Goal: Information Seeking & Learning: Learn about a topic

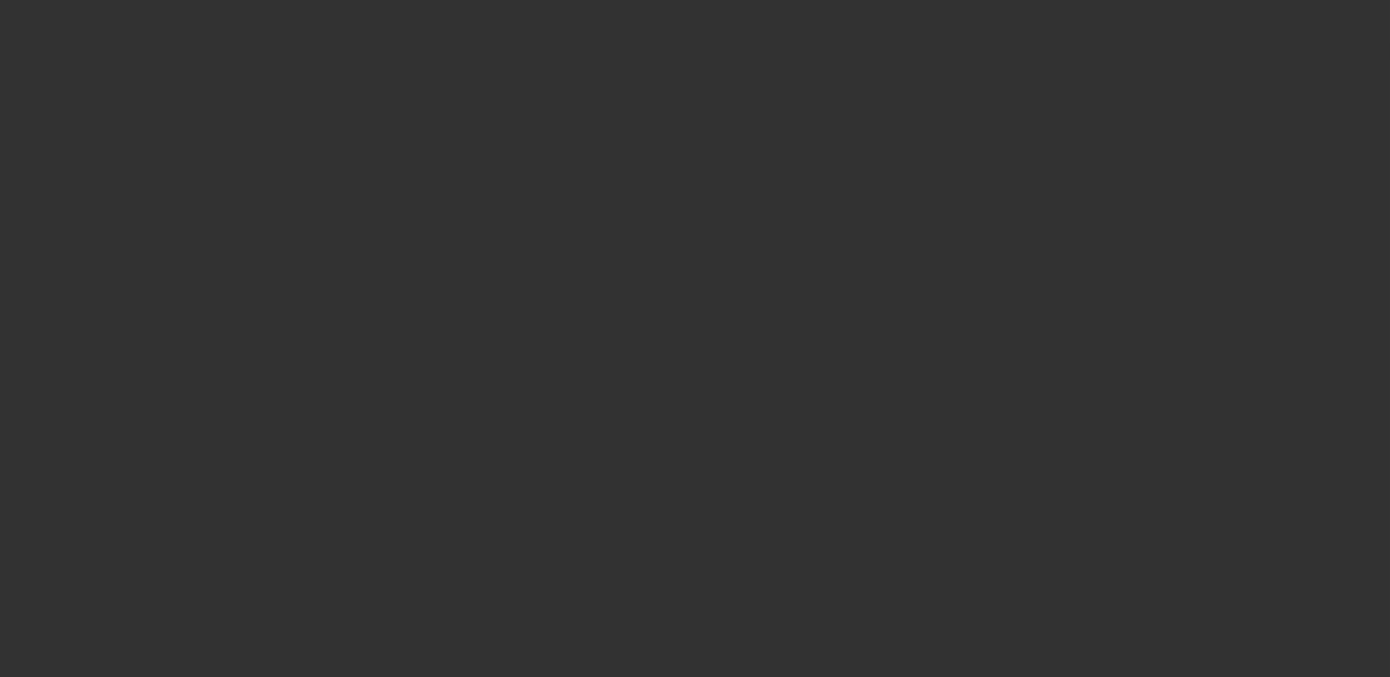
select select "0"
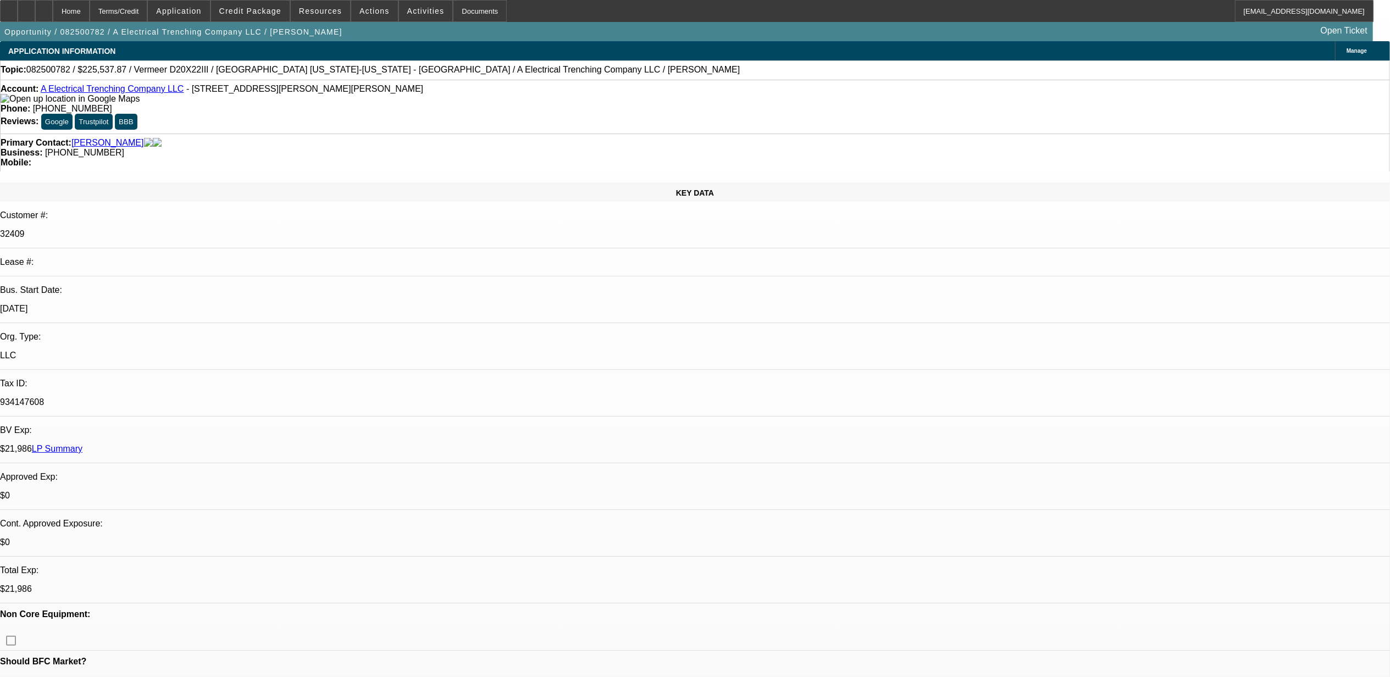
select select "1"
select select "3"
select select "6"
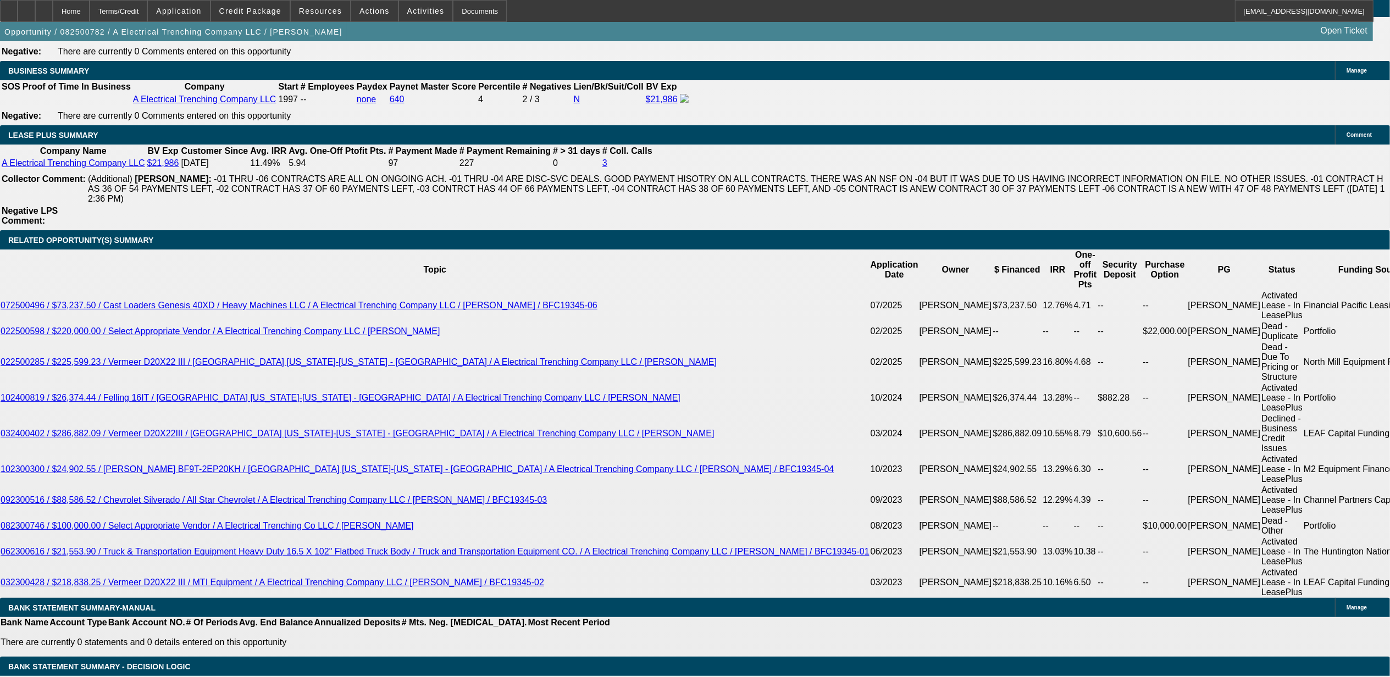
scroll to position [1979, 0]
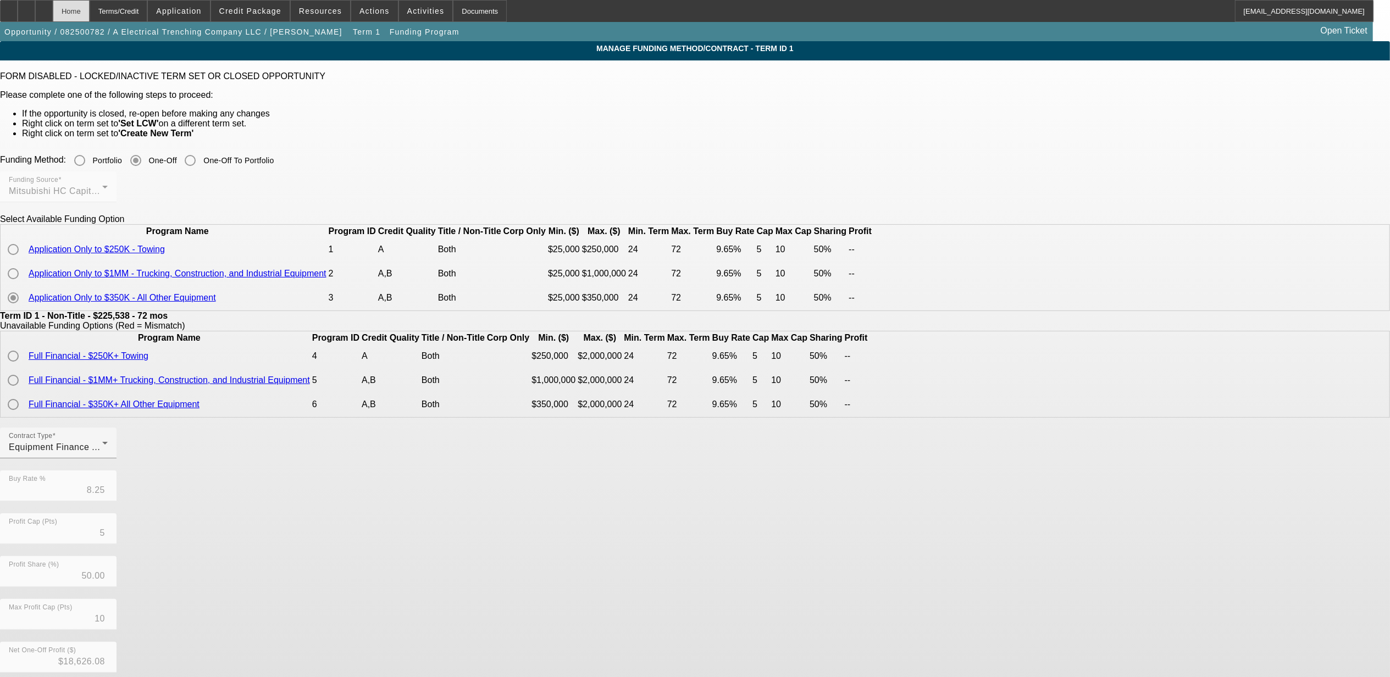
click at [90, 12] on div "Home" at bounding box center [71, 11] width 37 height 22
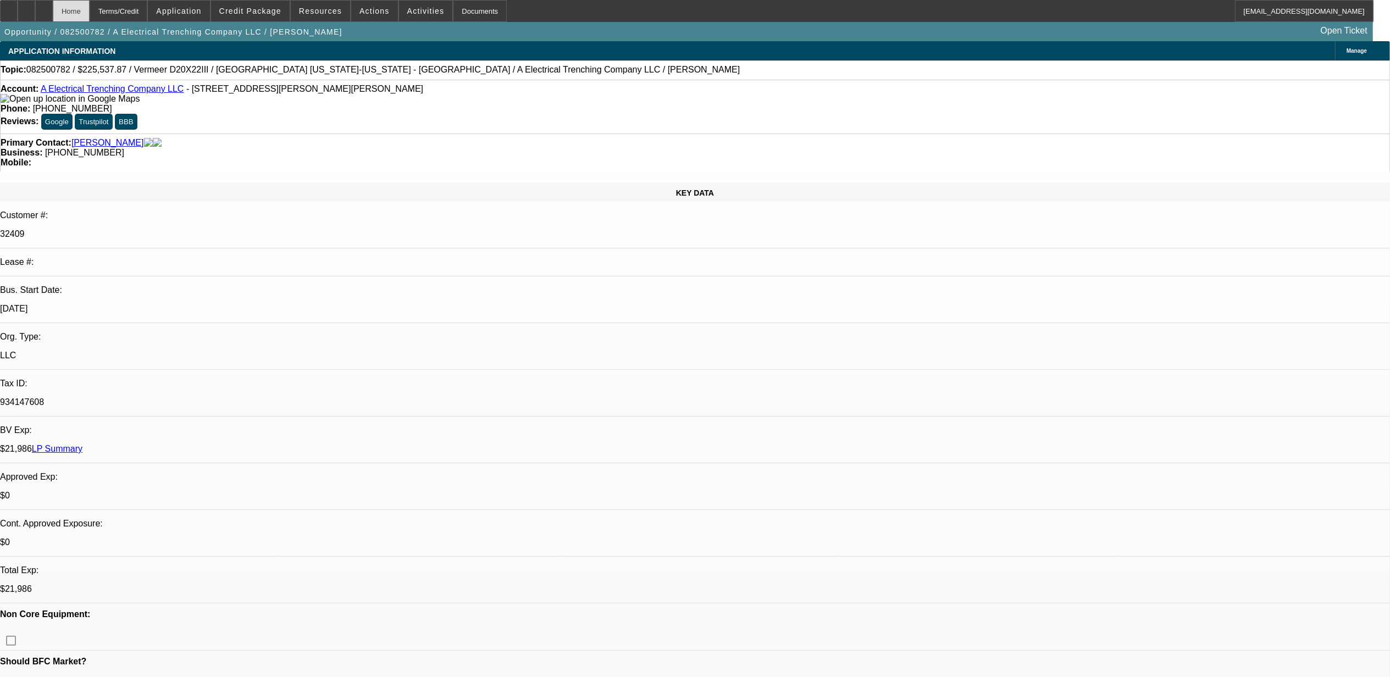
select select "0"
select select "3"
select select "0"
select select "6"
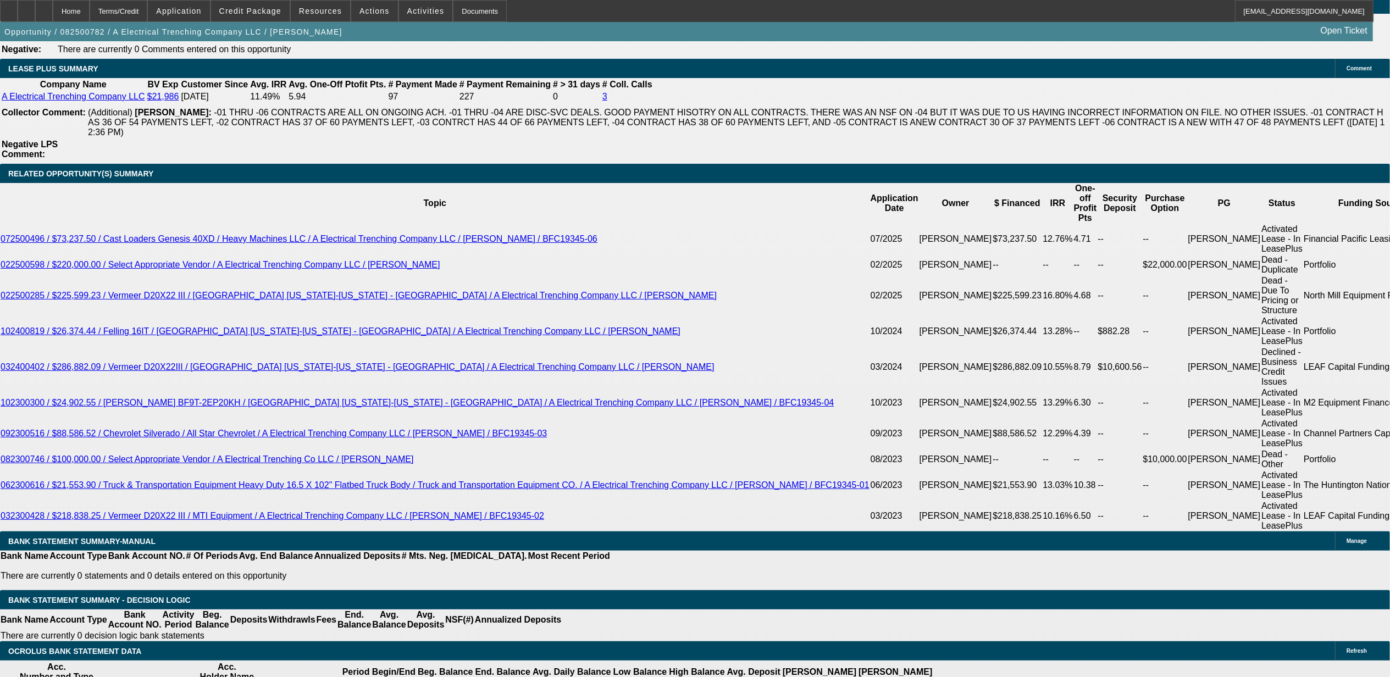
scroll to position [1905, 0]
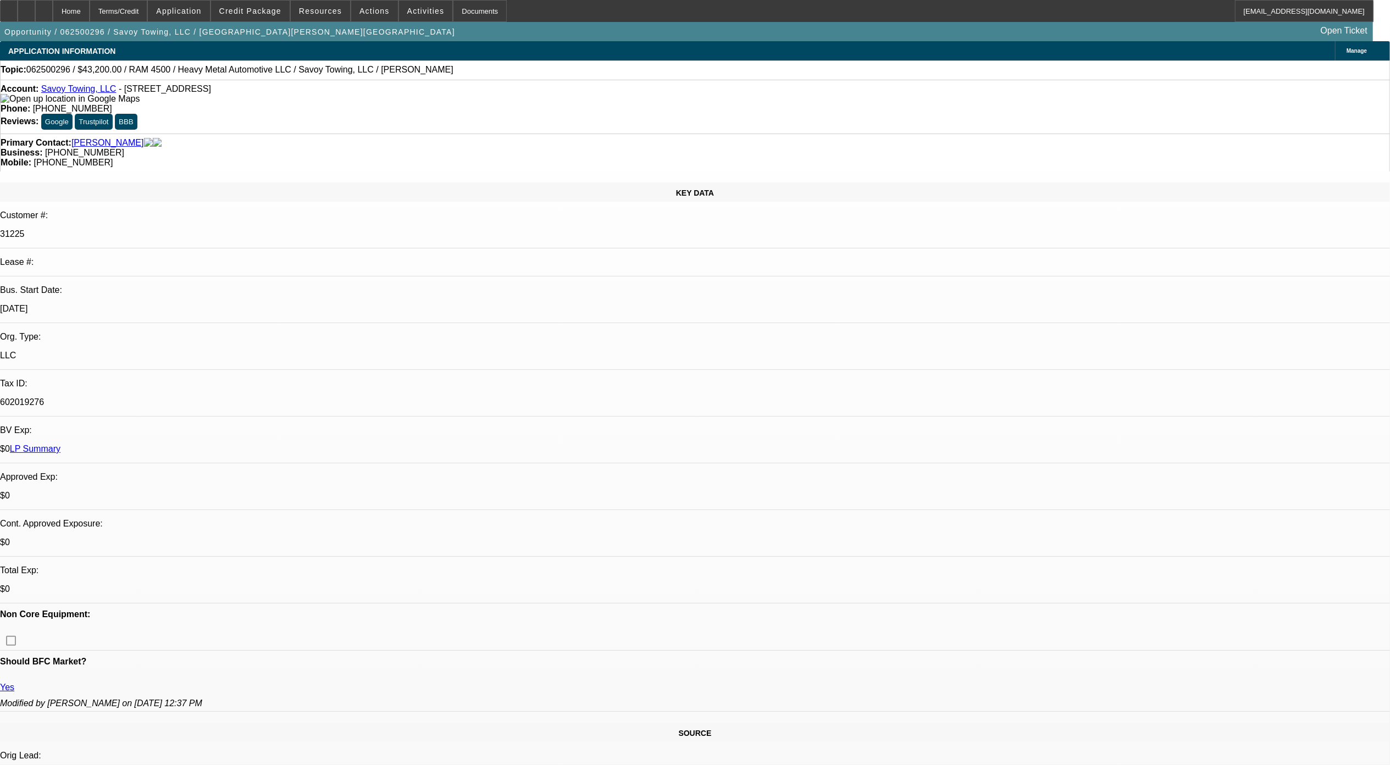
select select "0.1"
select select "2"
select select "0"
select select "0.1"
select select "2"
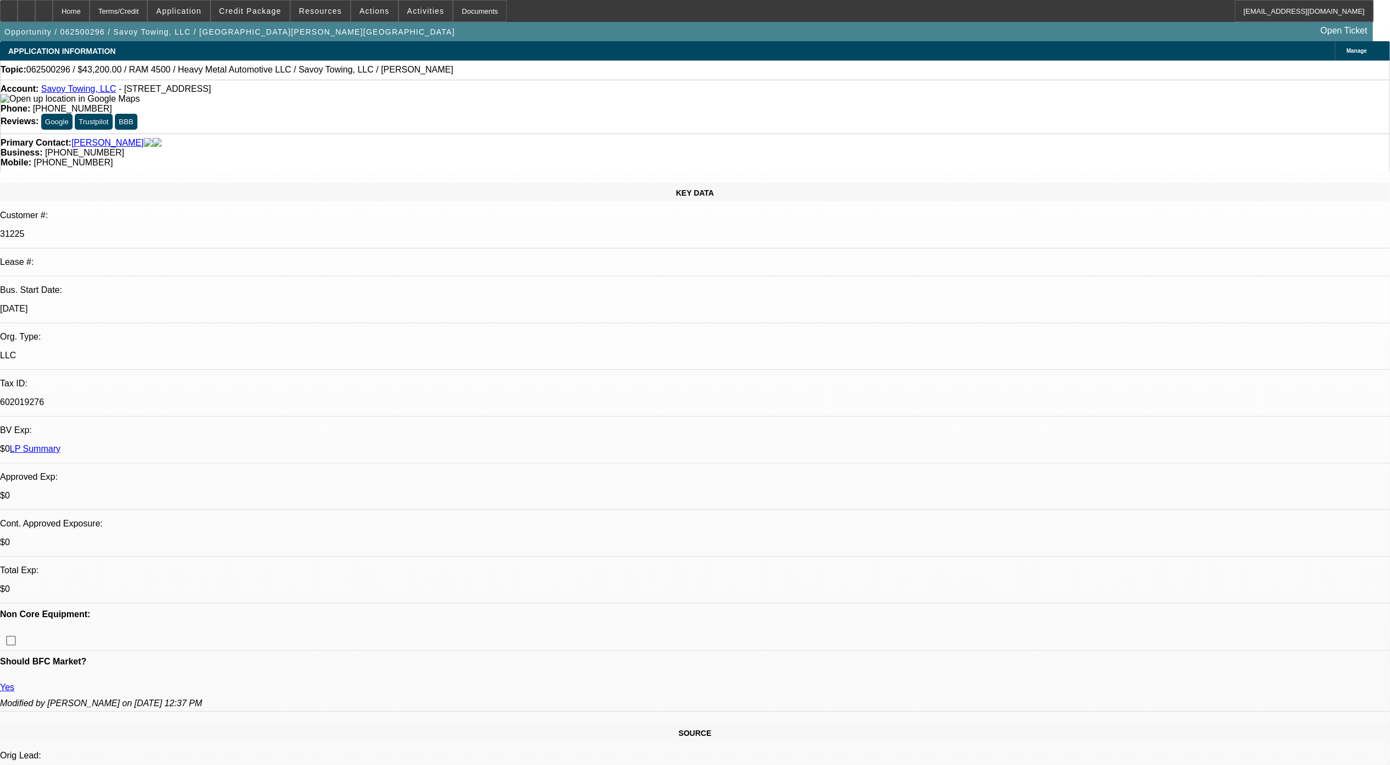
select select "0"
select select "0.1"
select select "2"
select select "0"
select select "0.1"
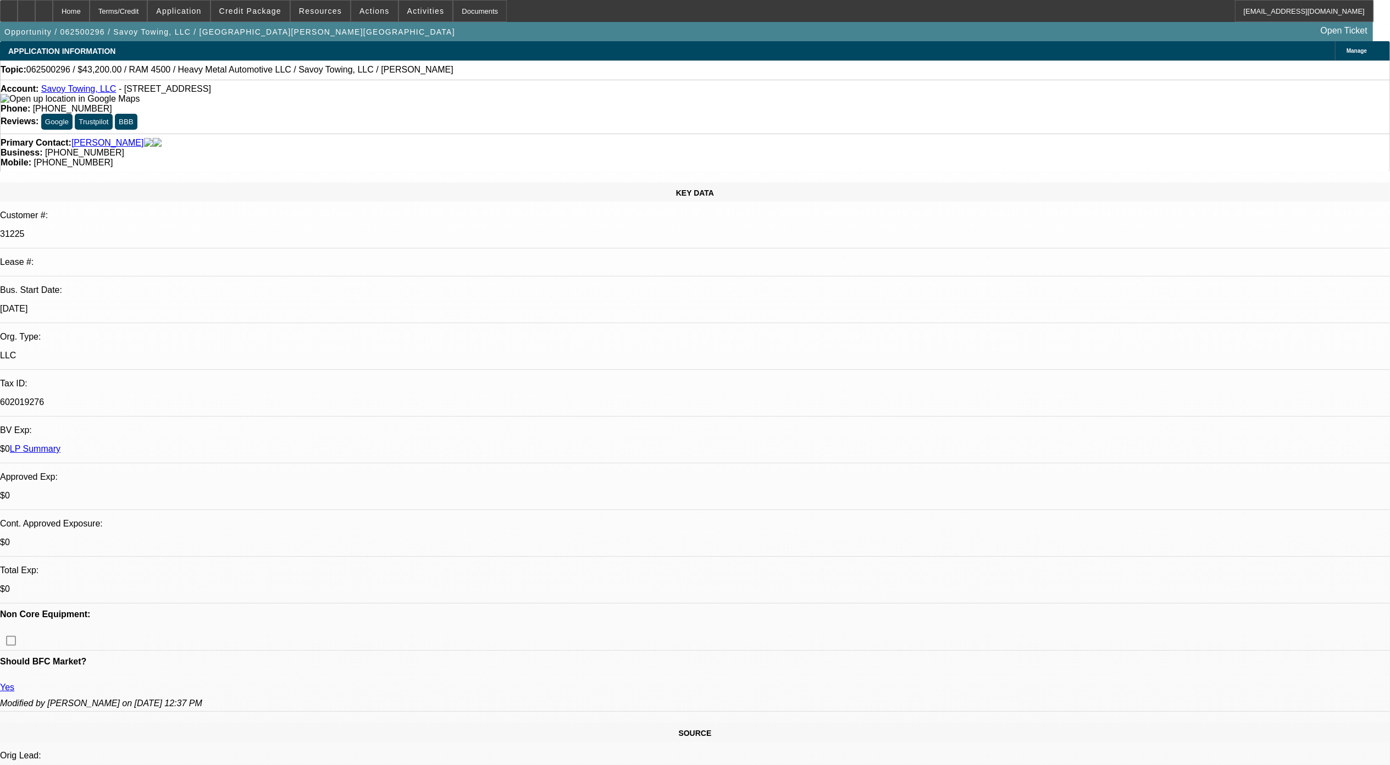
select select "2"
select select "0"
select select "1"
select select "2"
select select "6"
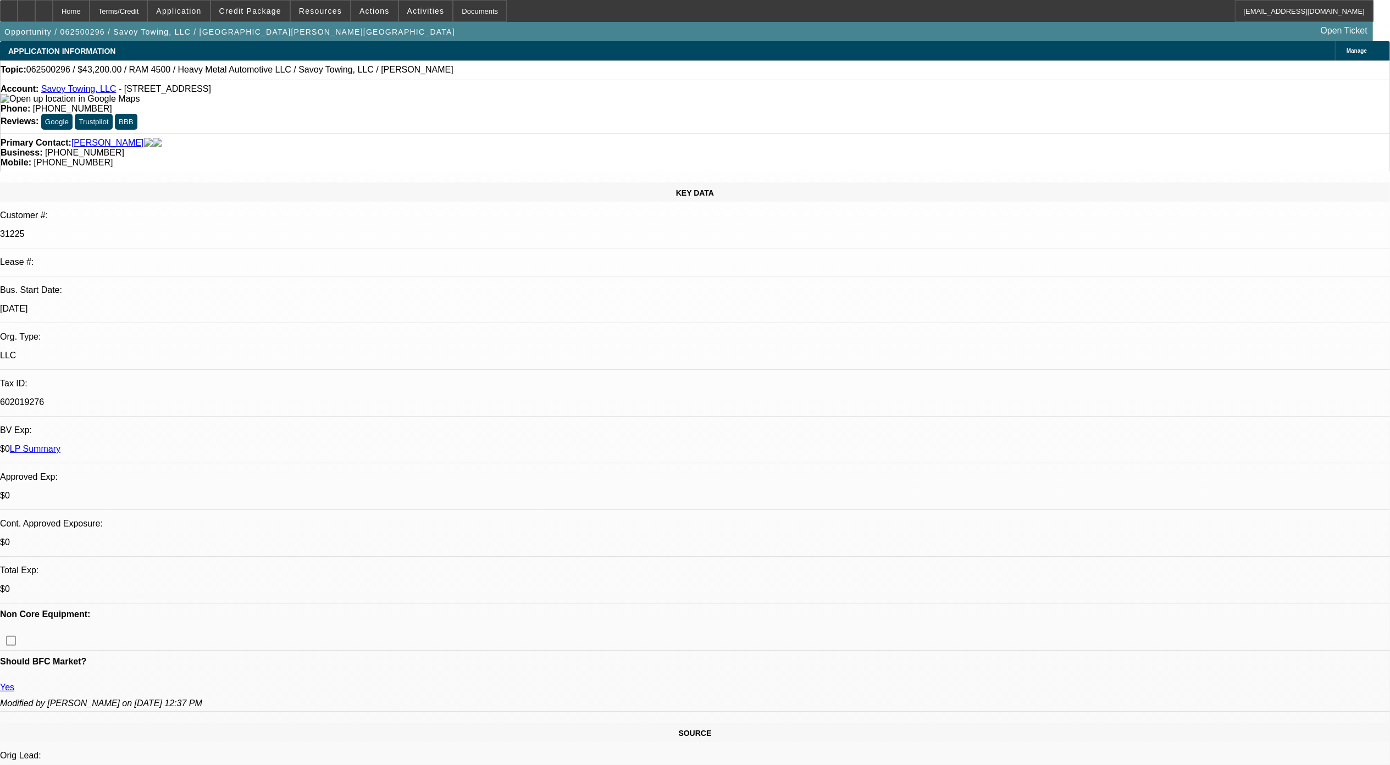
select select "1"
select select "2"
select select "6"
select select "1"
select select "2"
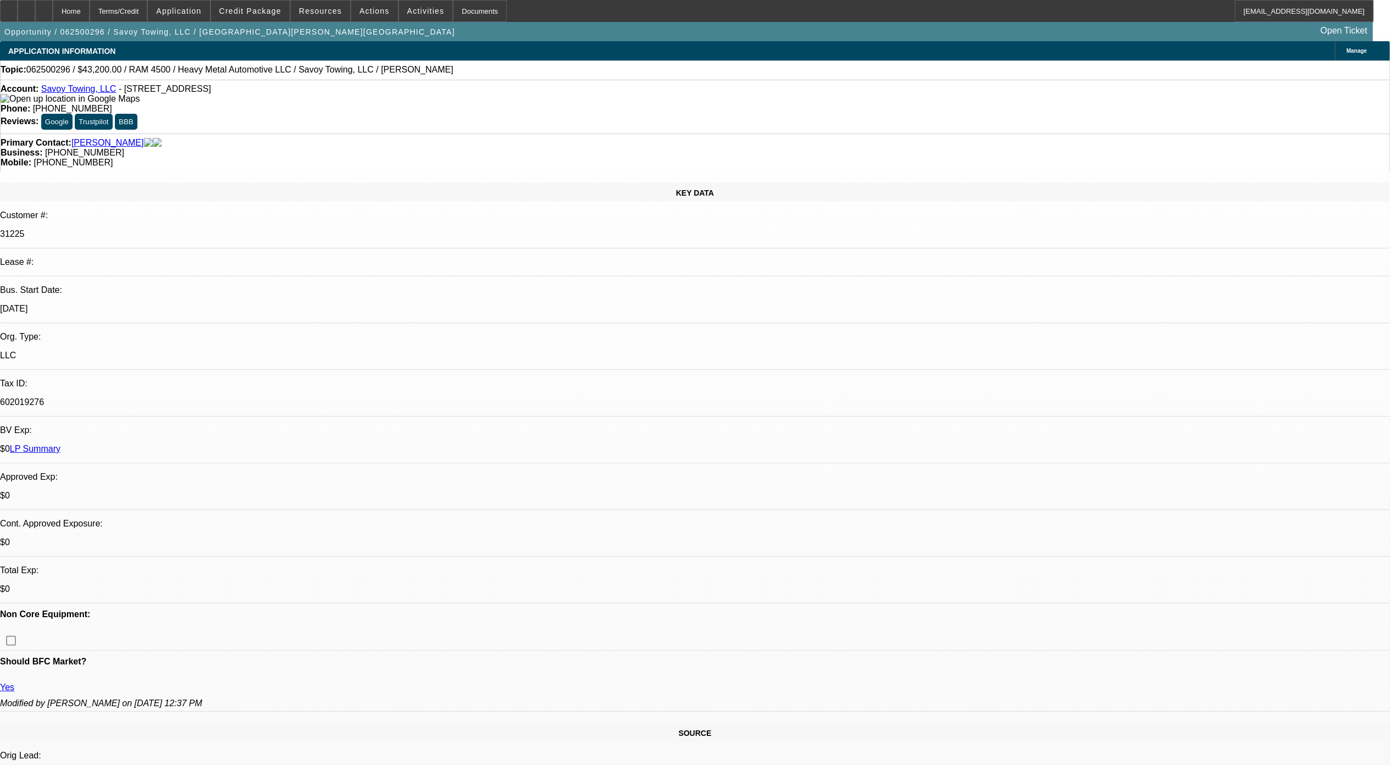
select select "6"
select select "1"
select select "2"
select select "6"
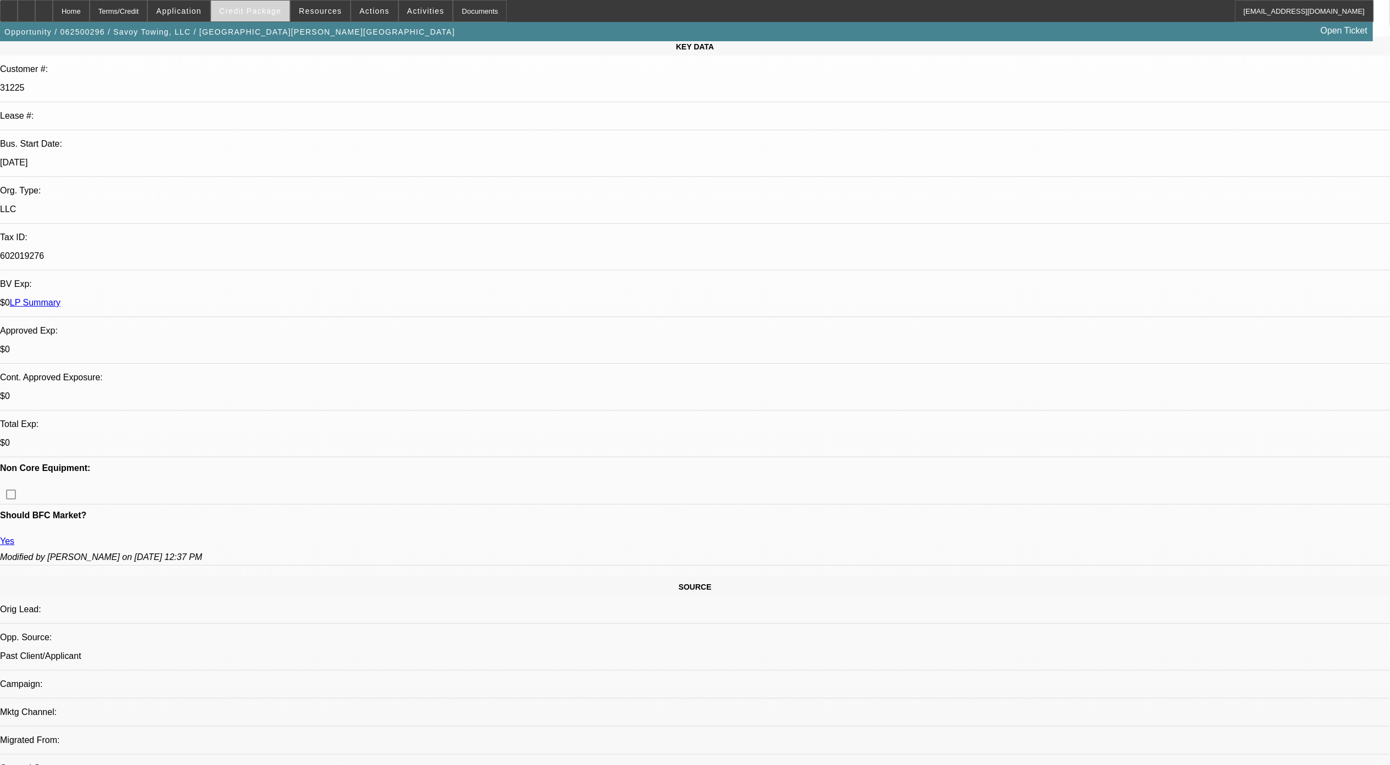
click at [257, 12] on span "Credit Package" at bounding box center [250, 11] width 62 height 9
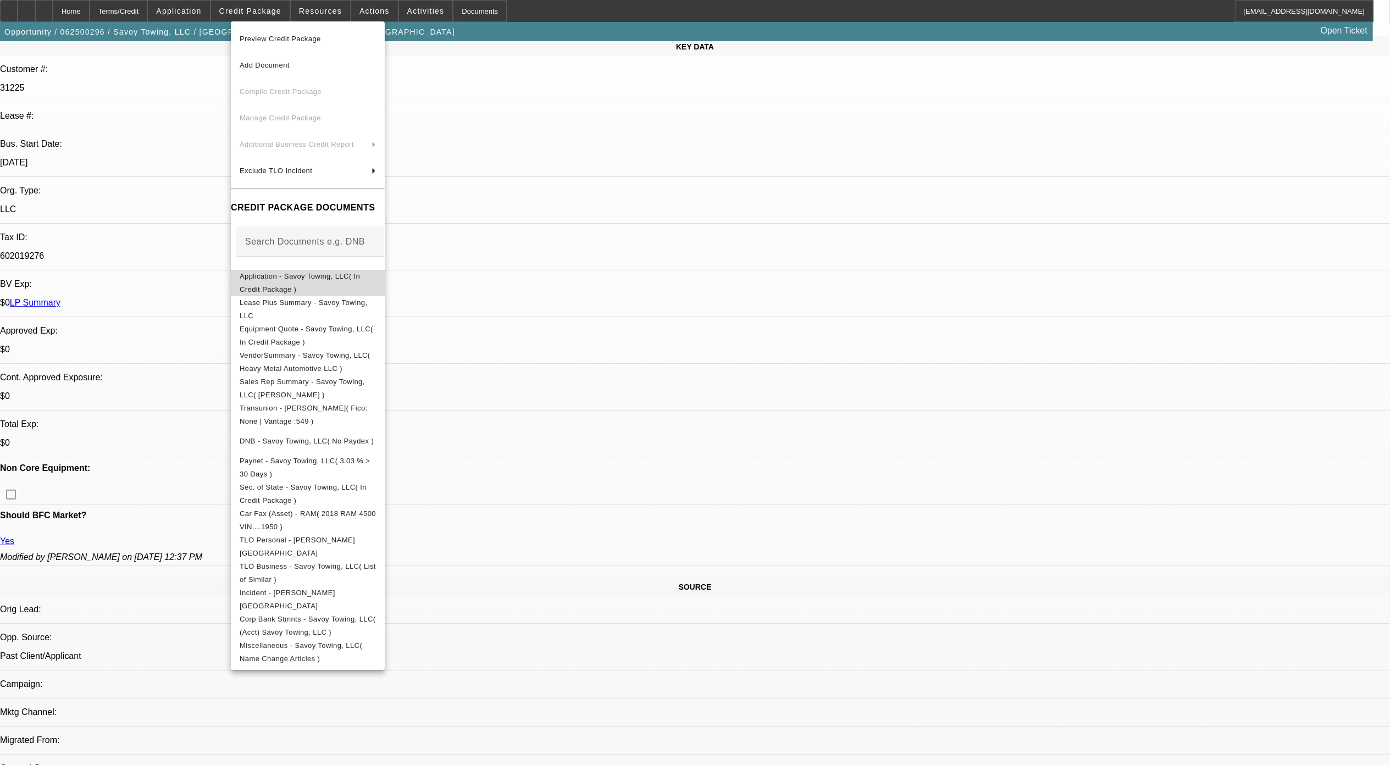
click at [347, 277] on span "Application - Savoy Towing, LLC( In Credit Package )" at bounding box center [300, 282] width 120 height 21
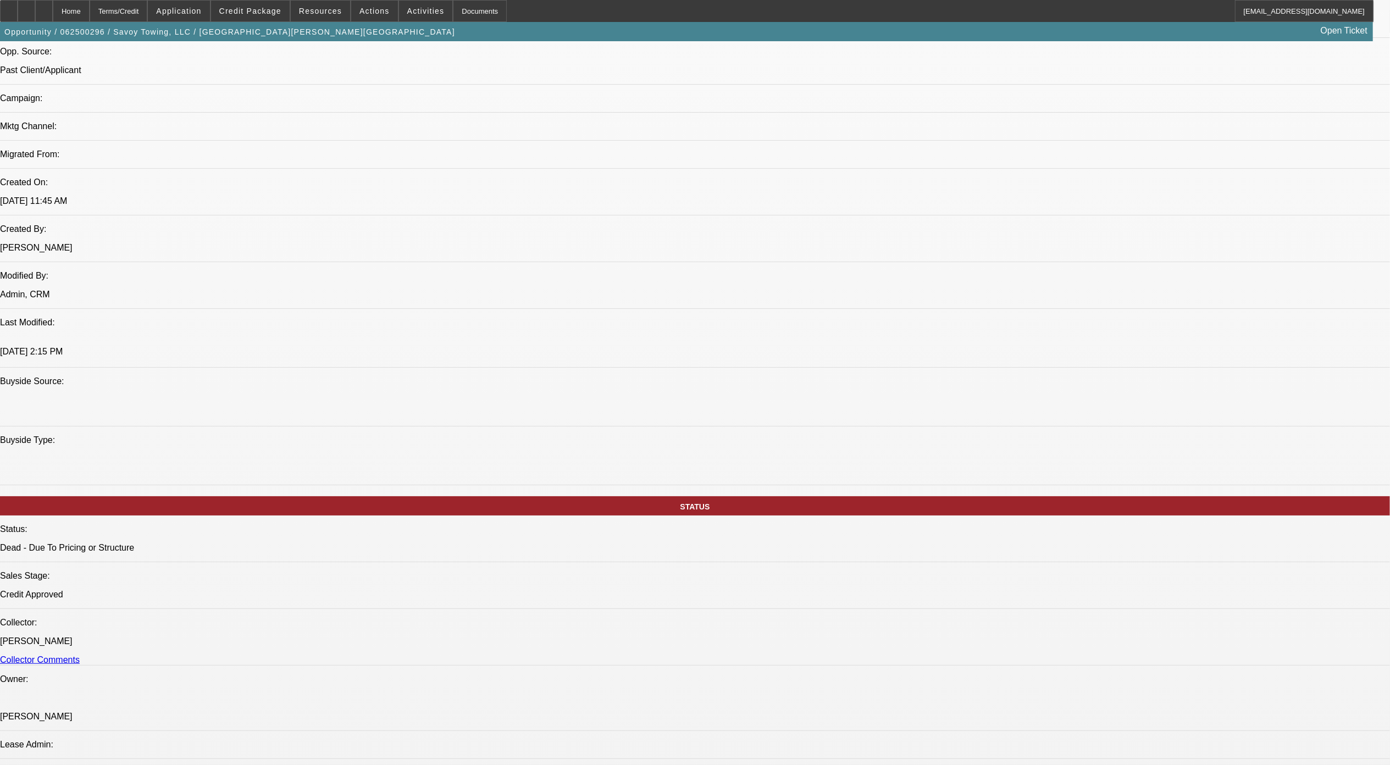
scroll to position [733, 0]
drag, startPoint x: 304, startPoint y: 445, endPoint x: 361, endPoint y: 443, distance: 56.6
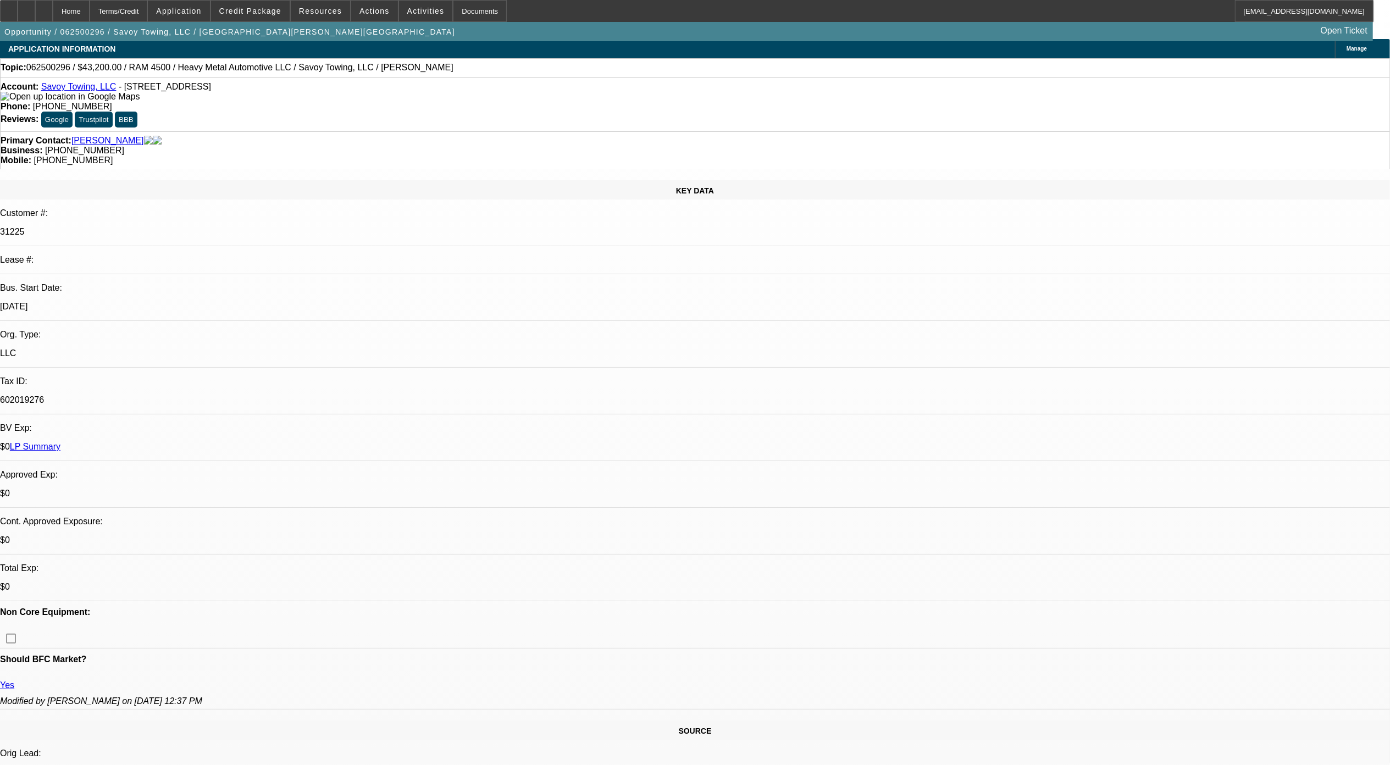
scroll to position [0, 0]
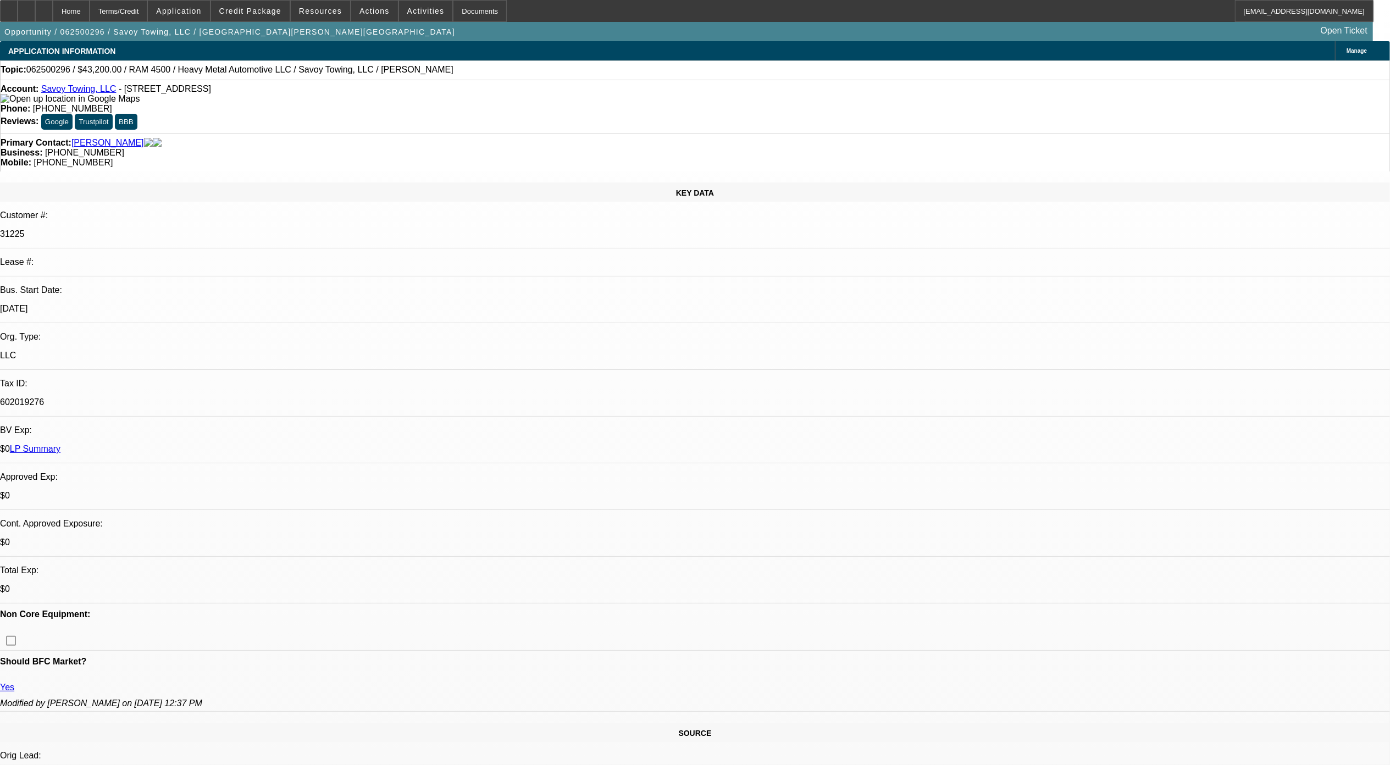
drag, startPoint x: 1339, startPoint y: 516, endPoint x: 1292, endPoint y: 501, distance: 49.4
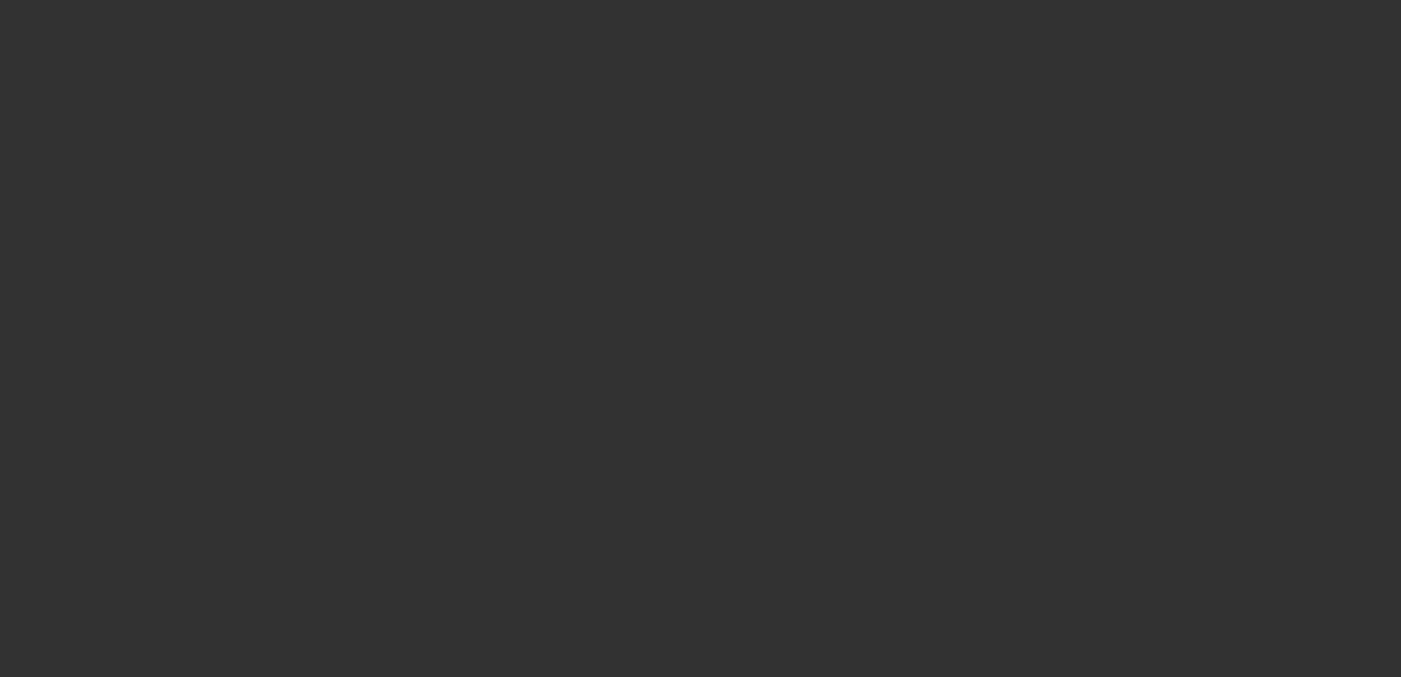
select select "0"
select select "3"
select select "0"
select select "6"
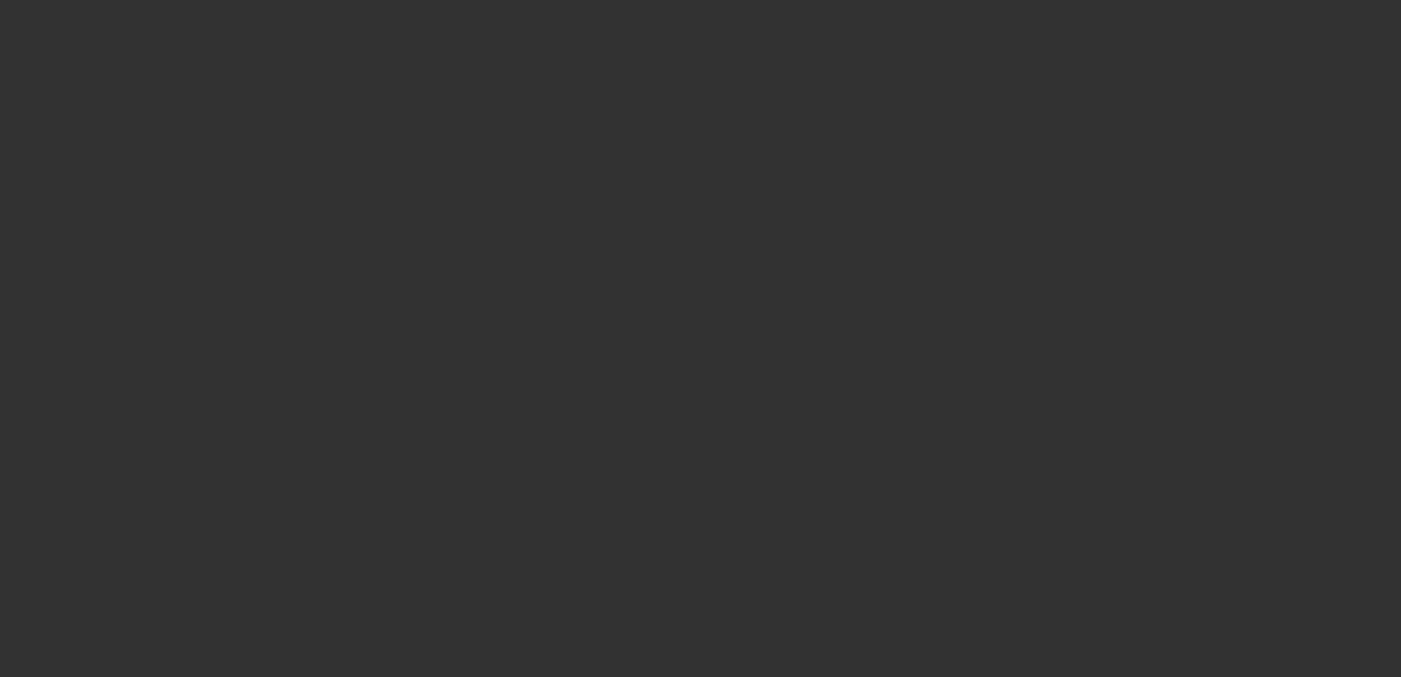
select select "0"
select select "3"
select select "0"
select select "6"
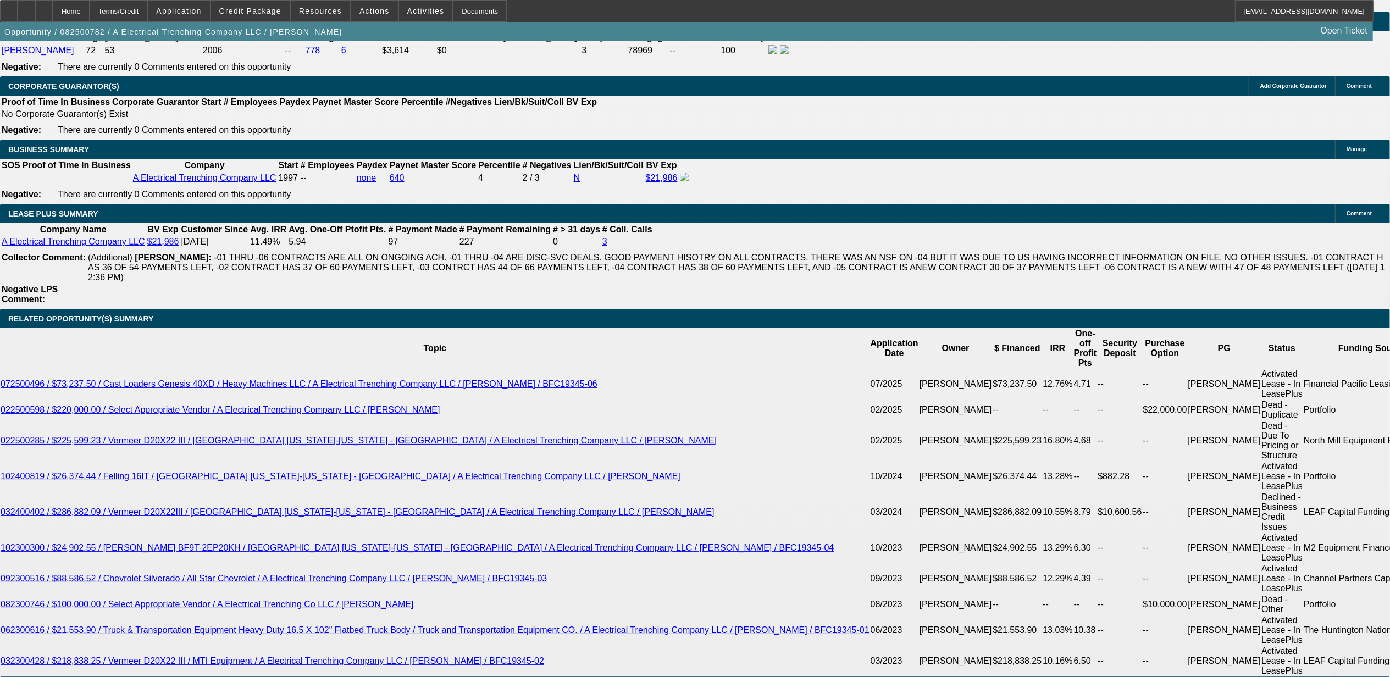
scroll to position [1905, 0]
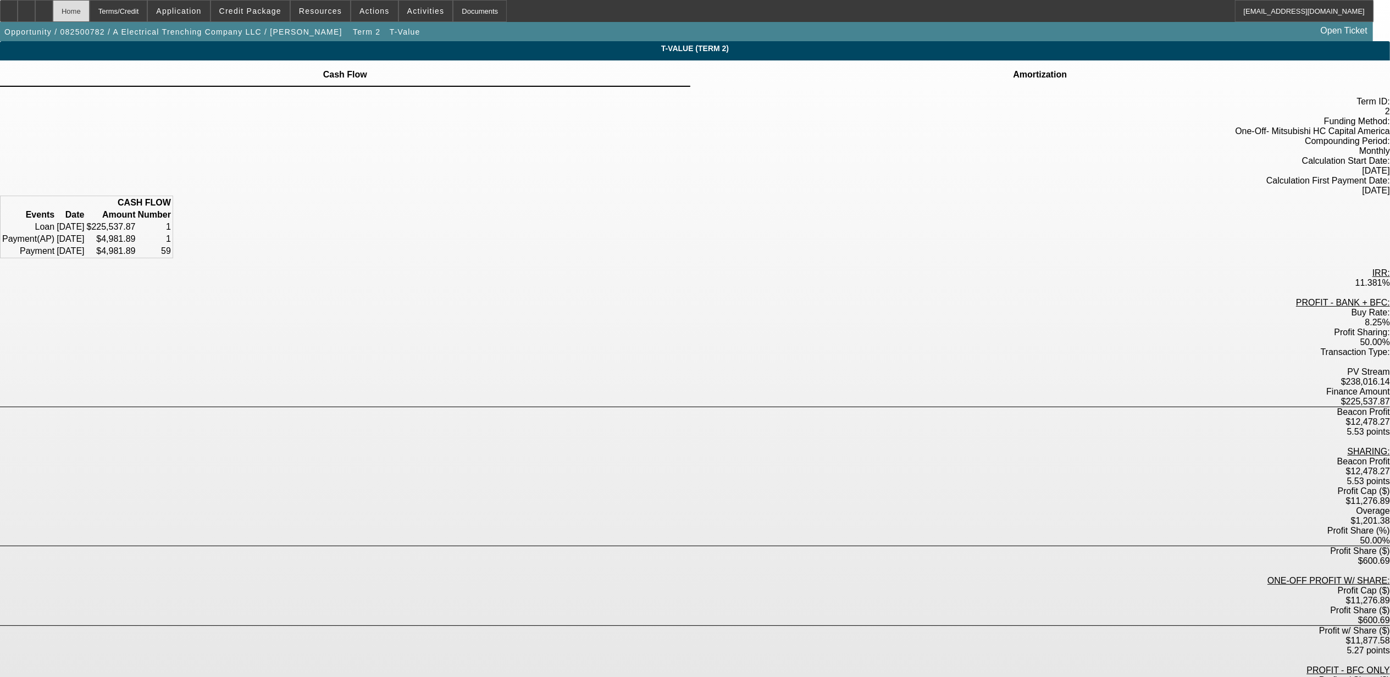
click at [90, 12] on div "Home" at bounding box center [71, 11] width 37 height 22
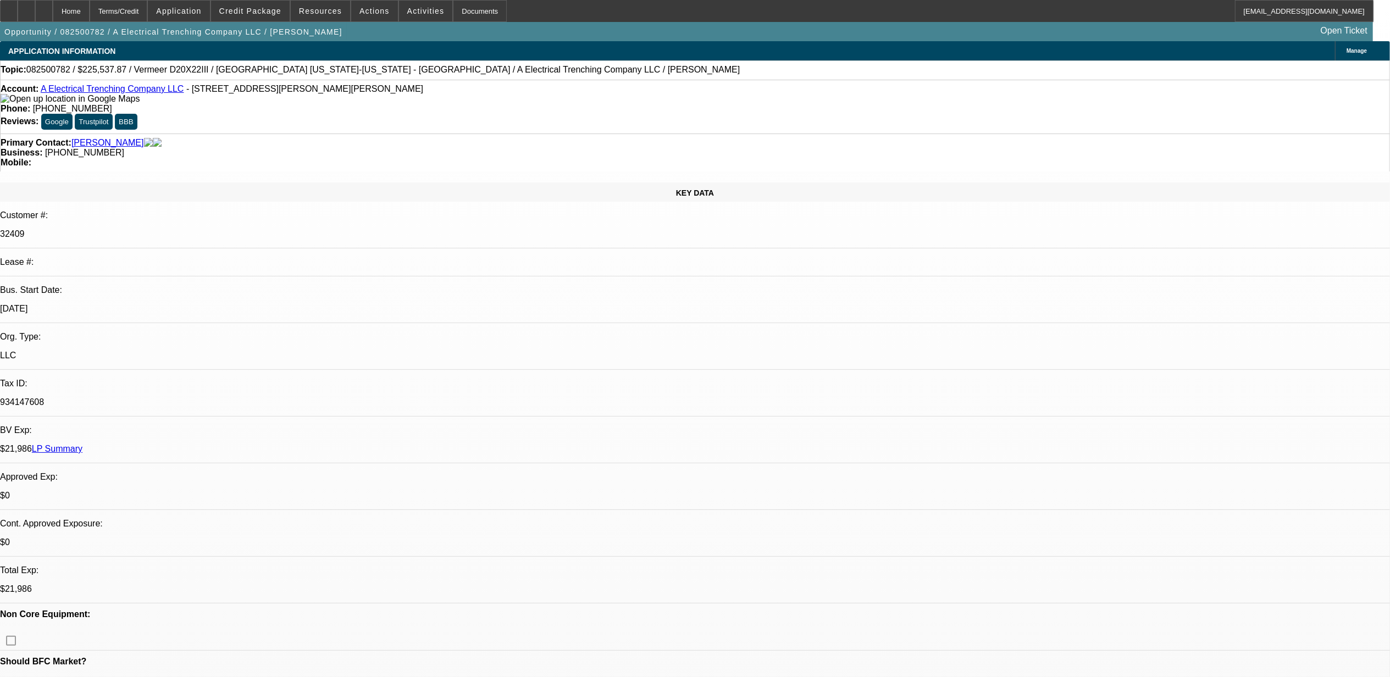
select select "0"
select select "3"
select select "0"
select select "6"
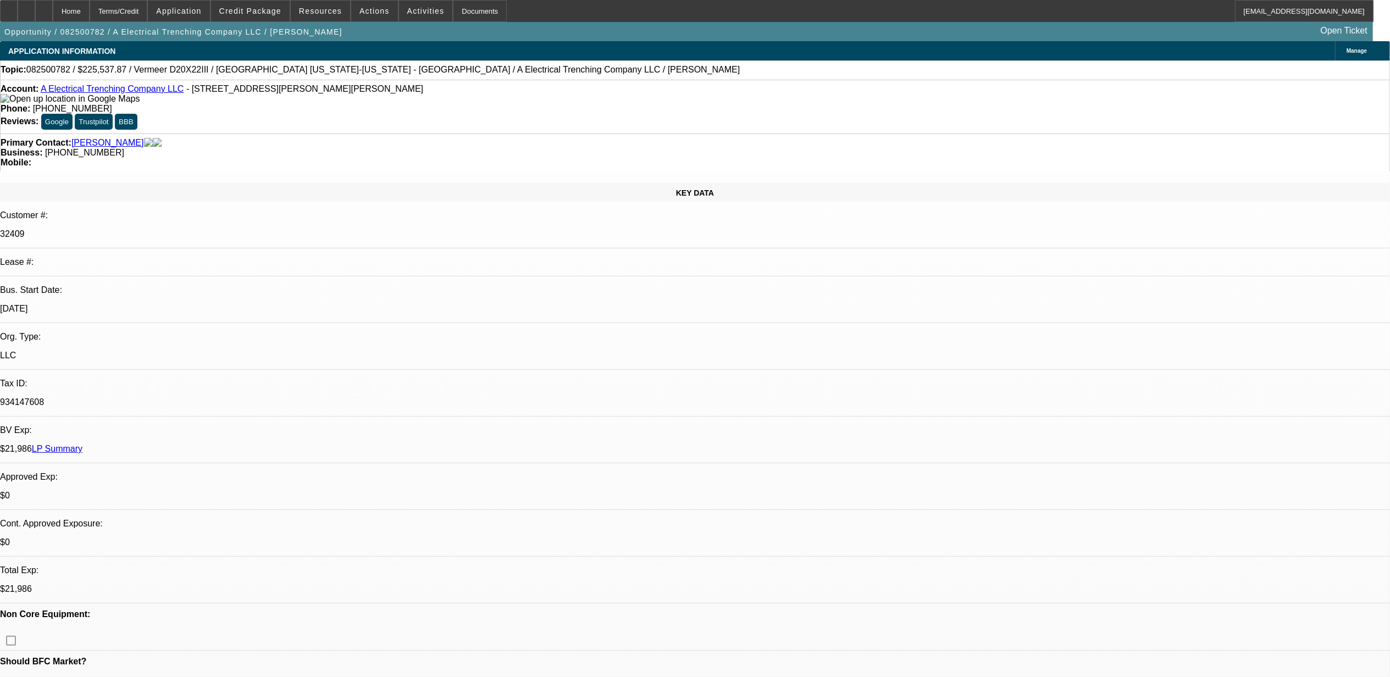
select select "0"
select select "3"
select select "0"
select select "6"
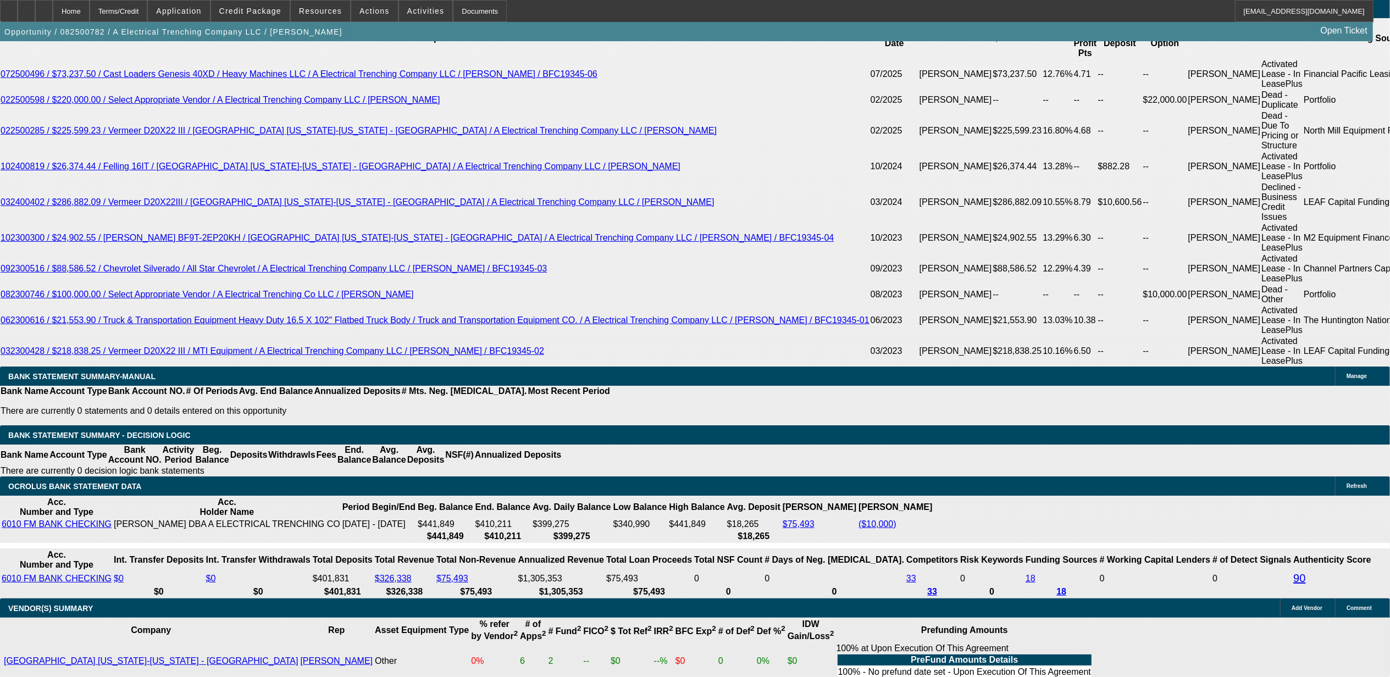
scroll to position [2110, 0]
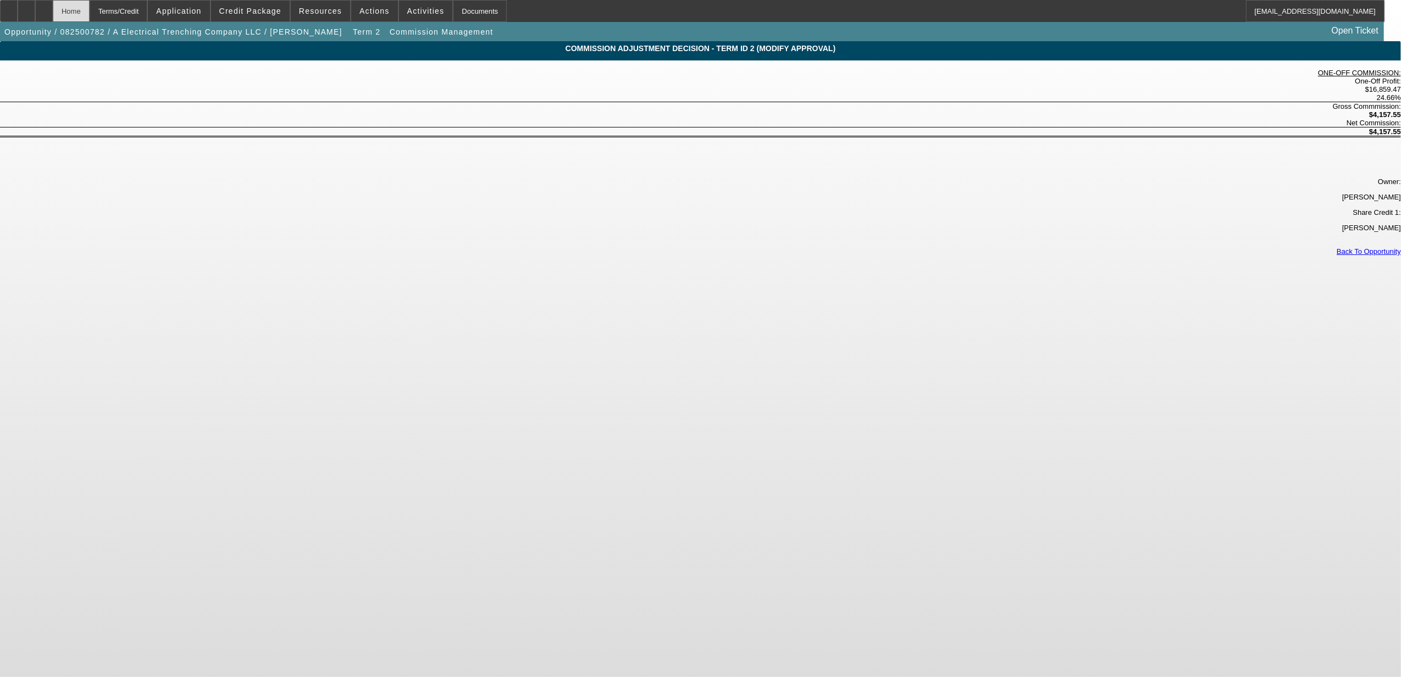
click at [90, 9] on div "Home" at bounding box center [71, 11] width 37 height 22
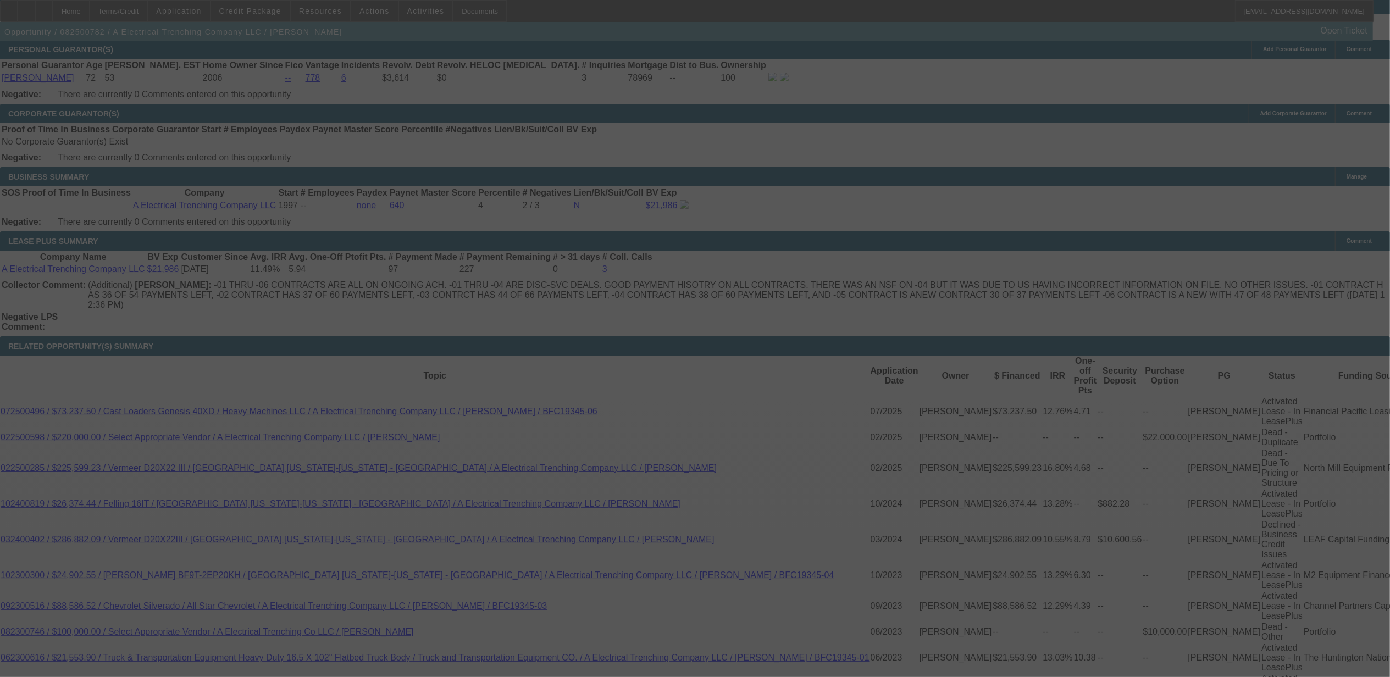
scroll to position [1889, 0]
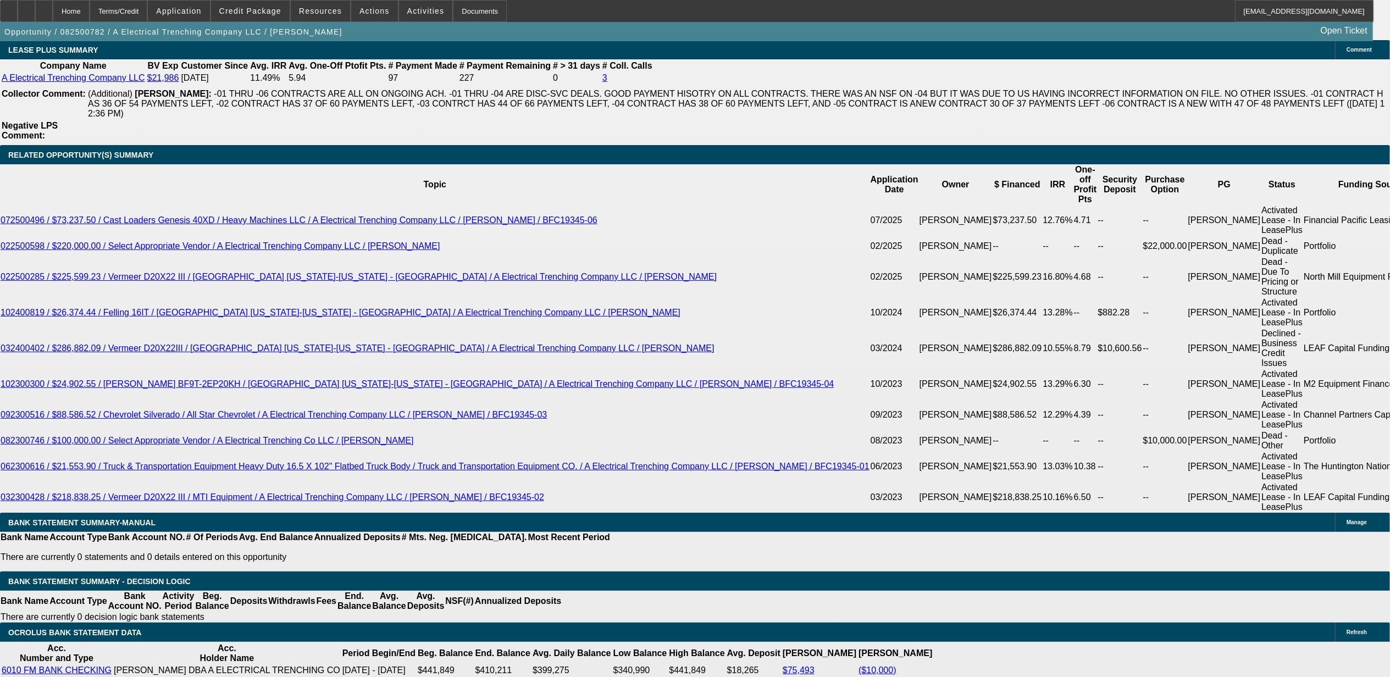
select select "0"
select select "3"
select select "0"
select select "6"
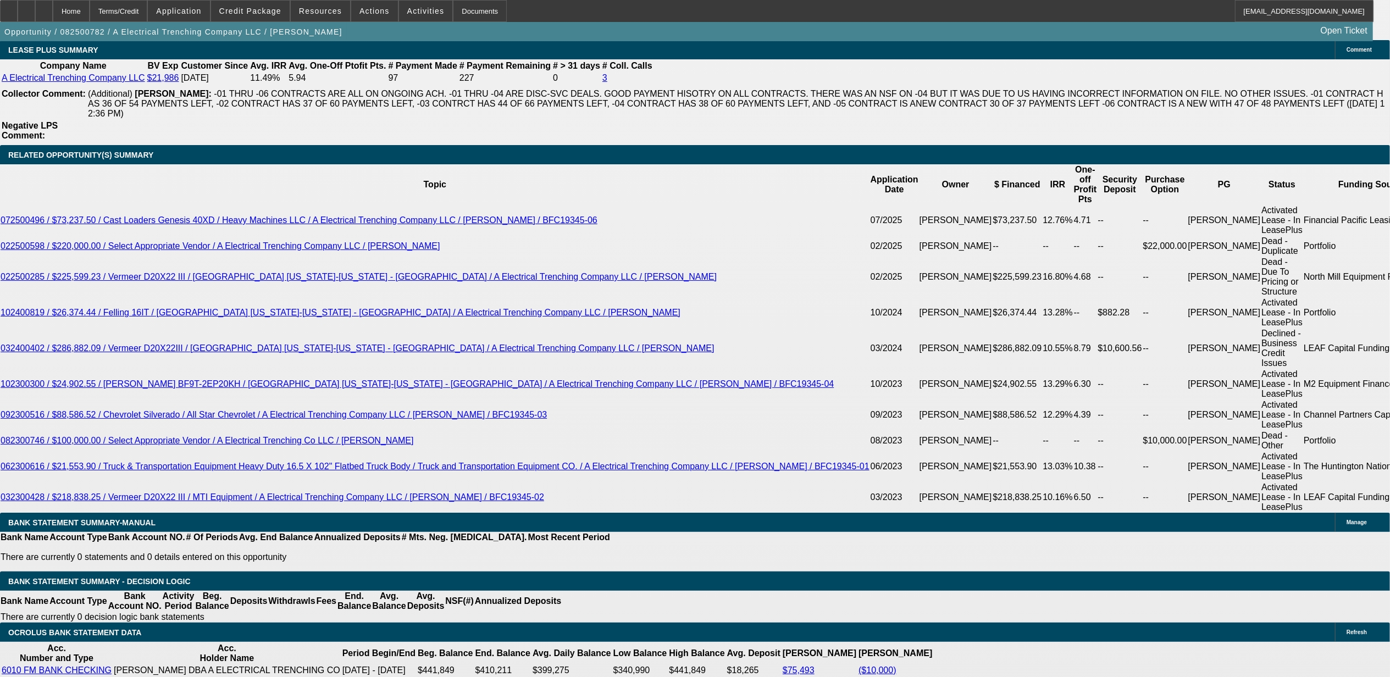
select select "0"
select select "3"
select select "0"
select select "6"
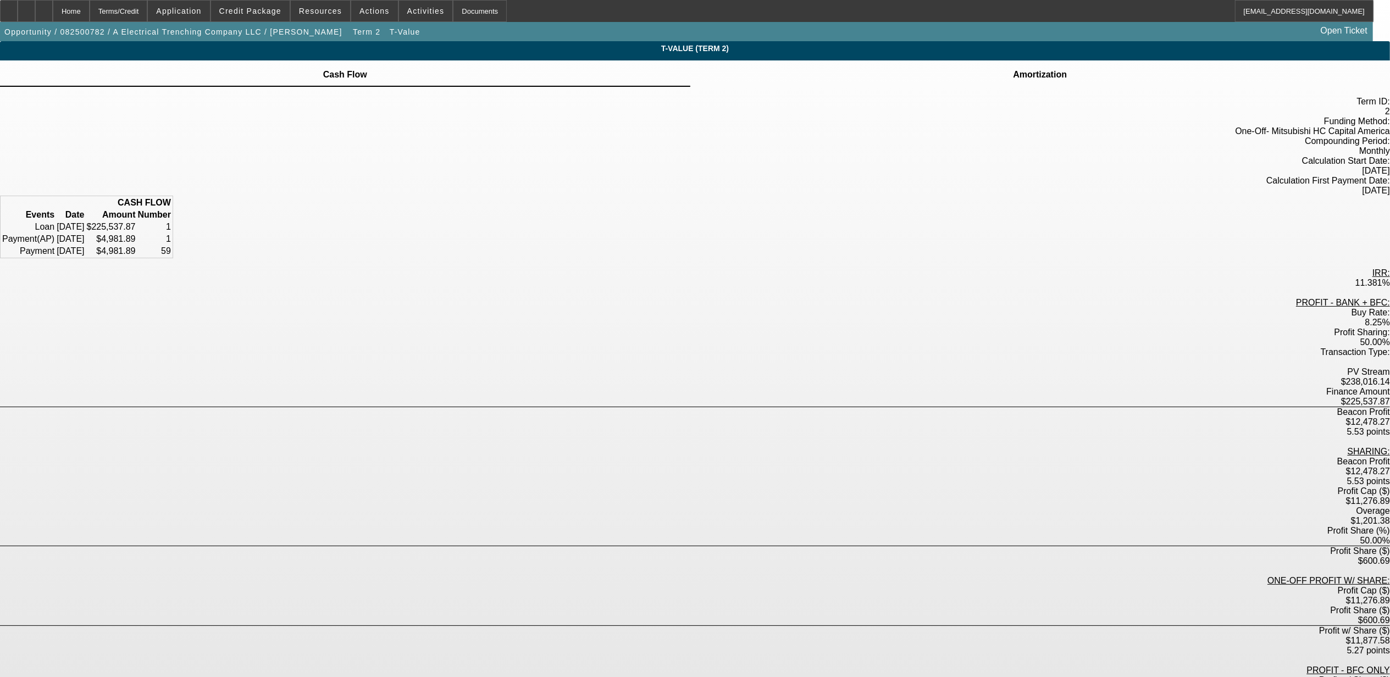
drag, startPoint x: 731, startPoint y: 280, endPoint x: 740, endPoint y: 276, distance: 10.1
click at [740, 308] on div "Buy Rate: 8.25%" at bounding box center [695, 318] width 1390 height 20
drag, startPoint x: 740, startPoint y: 276, endPoint x: 762, endPoint y: 308, distance: 38.7
click at [762, 308] on div "PROFIT - BANK + BFC: Buy Rate: 8.25% Profit Sharing: 50.00% Transaction Type: P…" at bounding box center [695, 577] width 1390 height 558
click at [90, 11] on div "Home" at bounding box center [71, 11] width 37 height 22
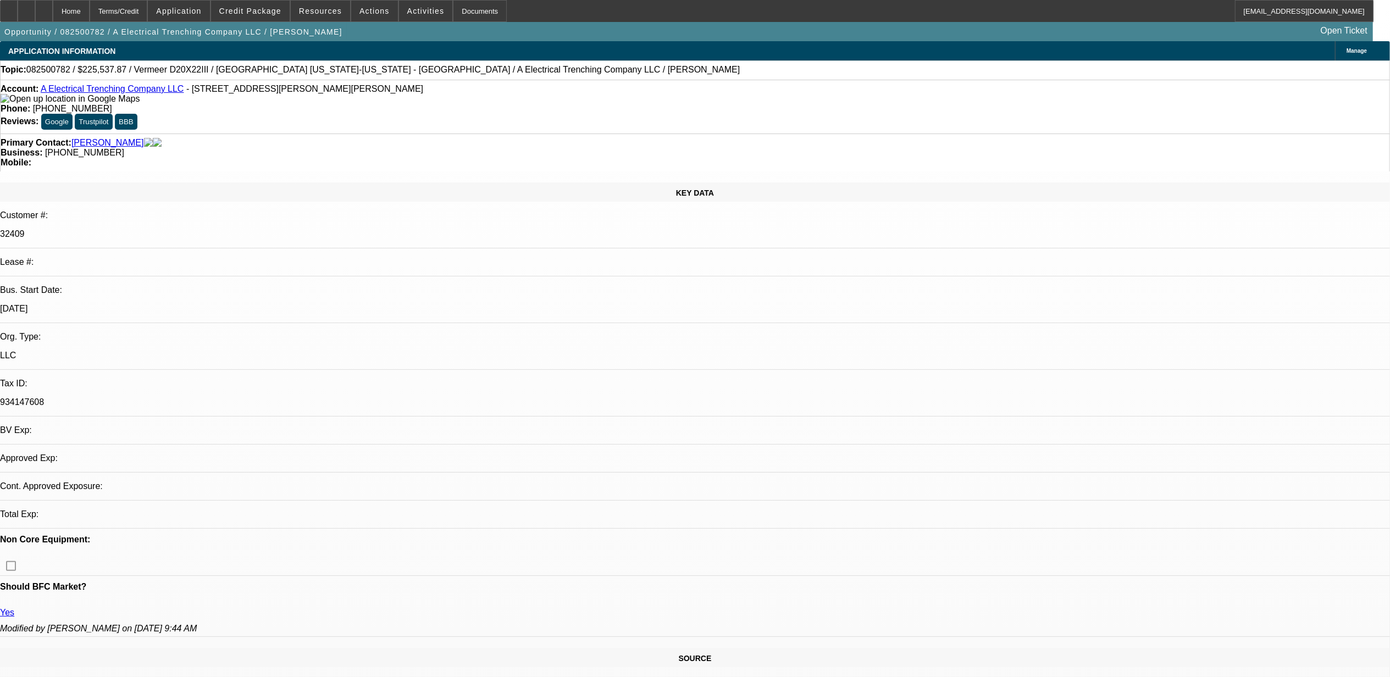
select select "0"
select select "3"
select select "0"
select select "6"
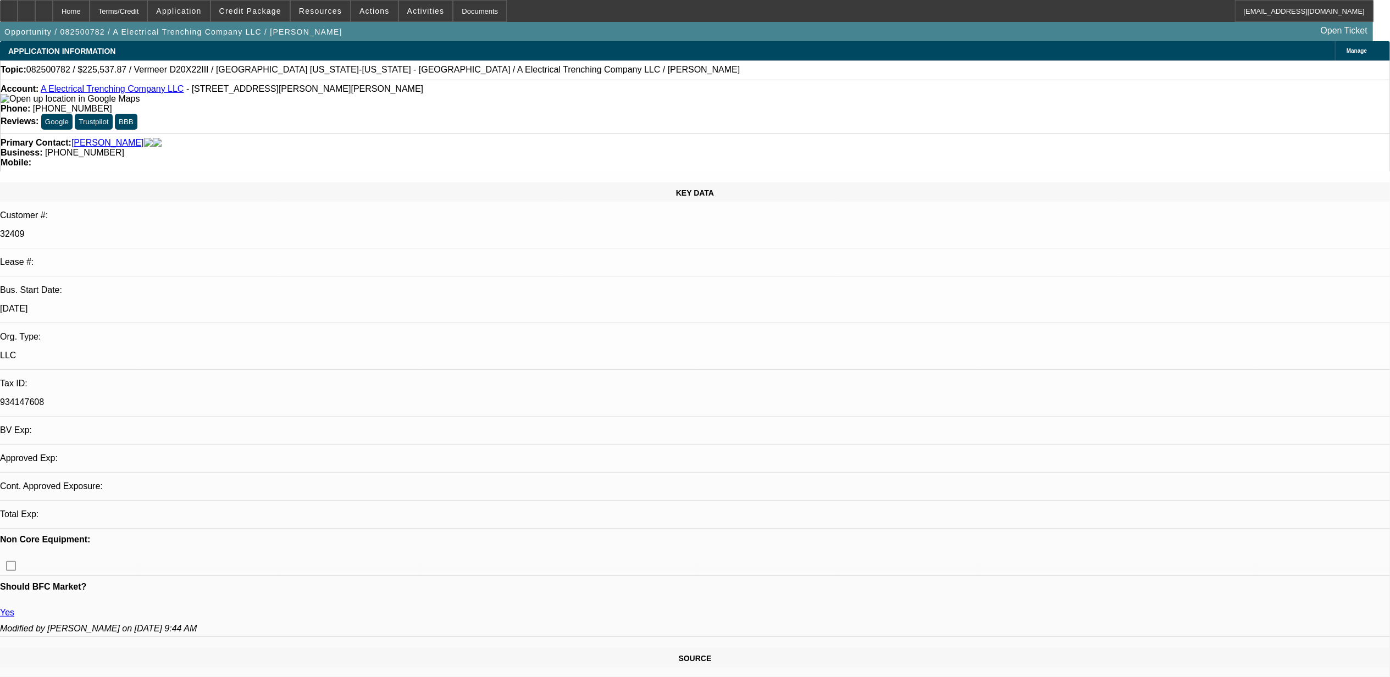
select select "0"
select select "3"
select select "0"
select select "6"
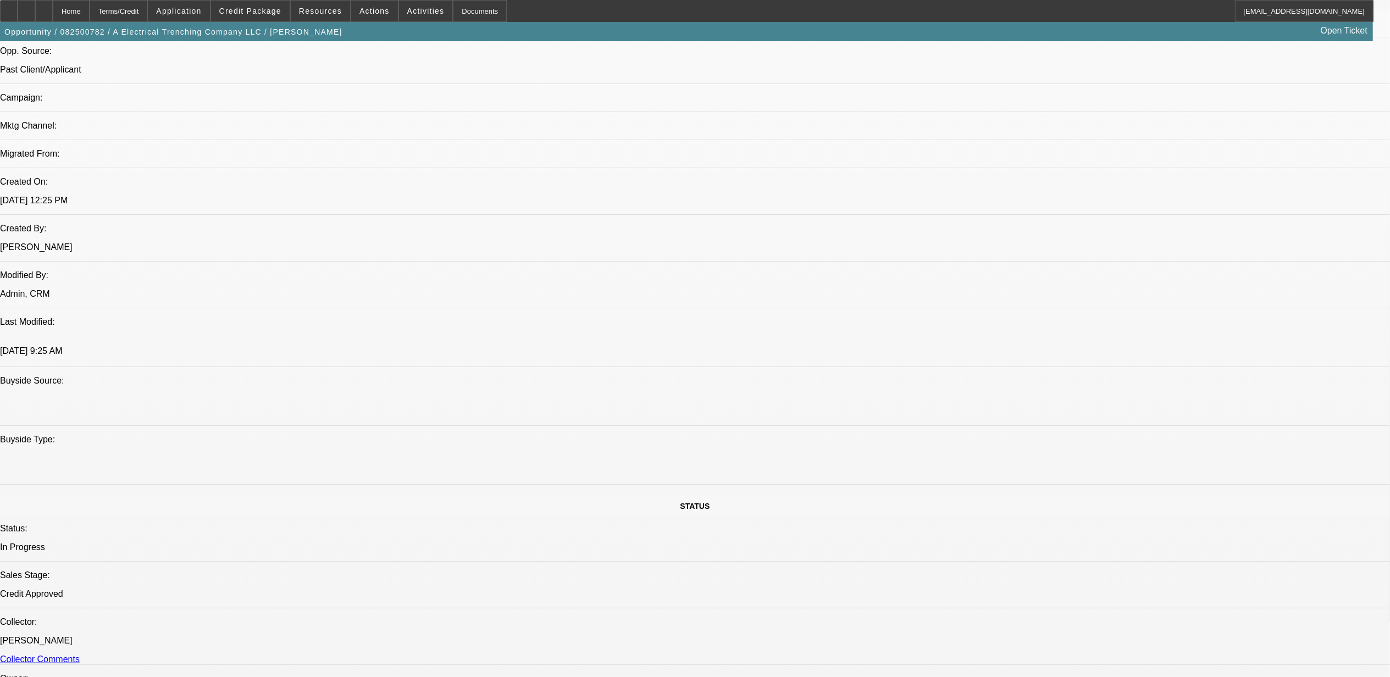
scroll to position [513, 0]
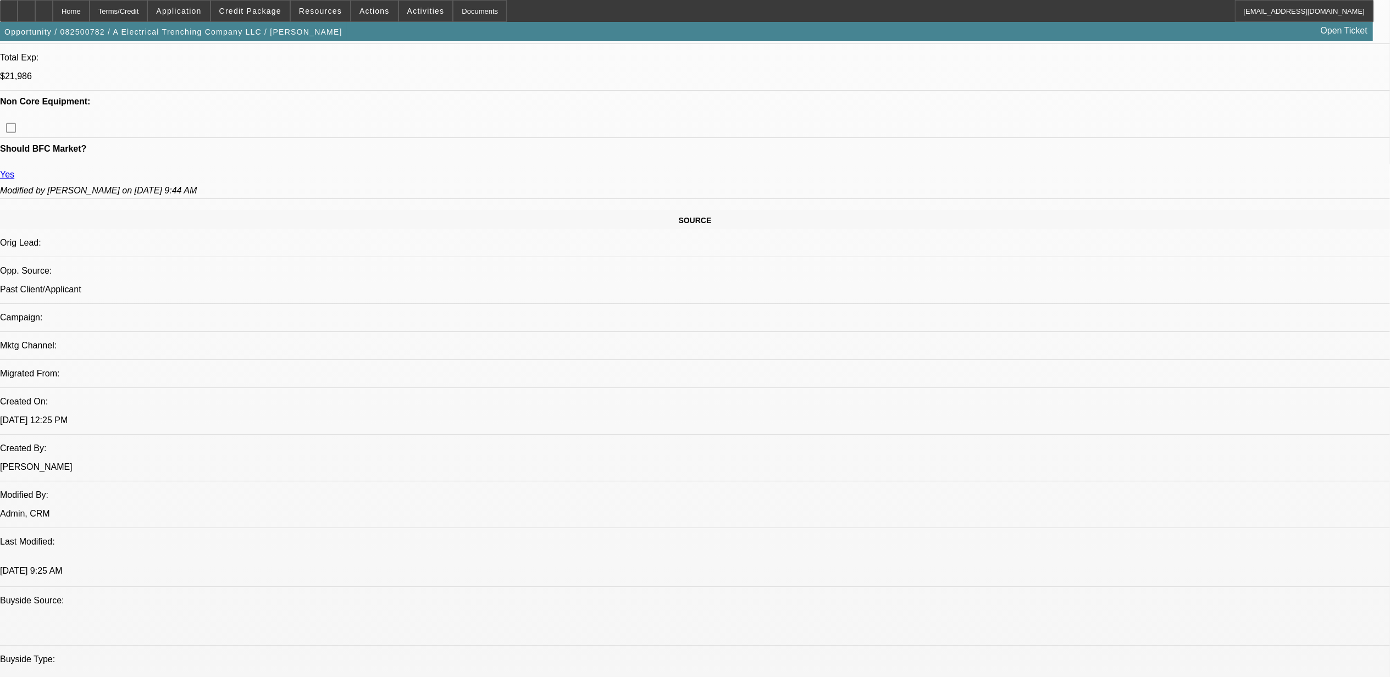
drag, startPoint x: 595, startPoint y: 183, endPoint x: 557, endPoint y: 185, distance: 38.0
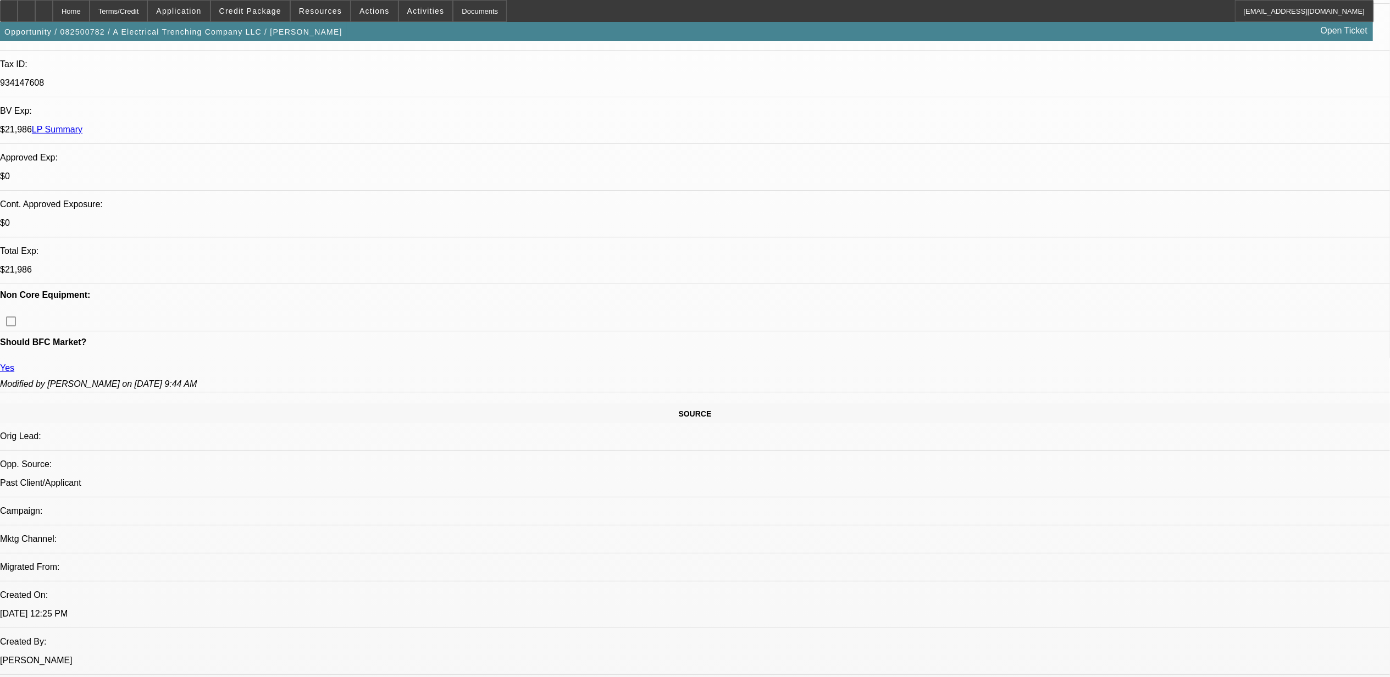
scroll to position [73, 0]
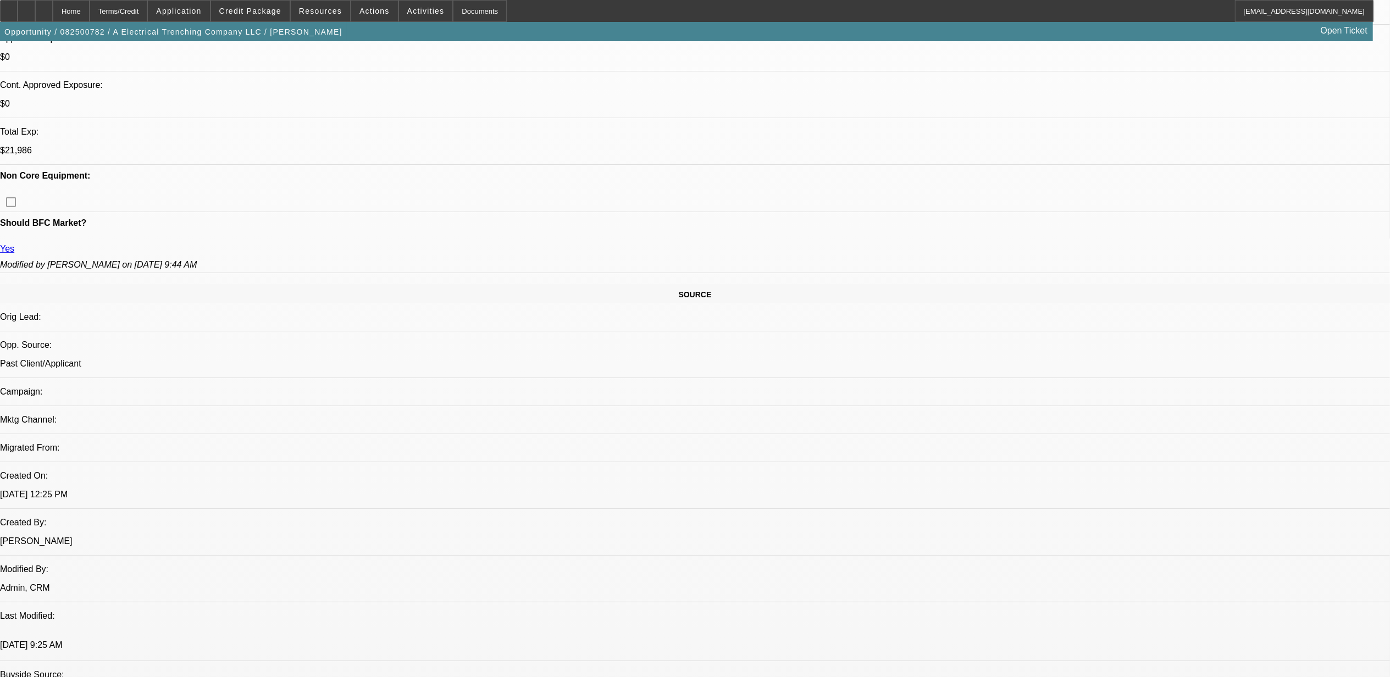
scroll to position [440, 0]
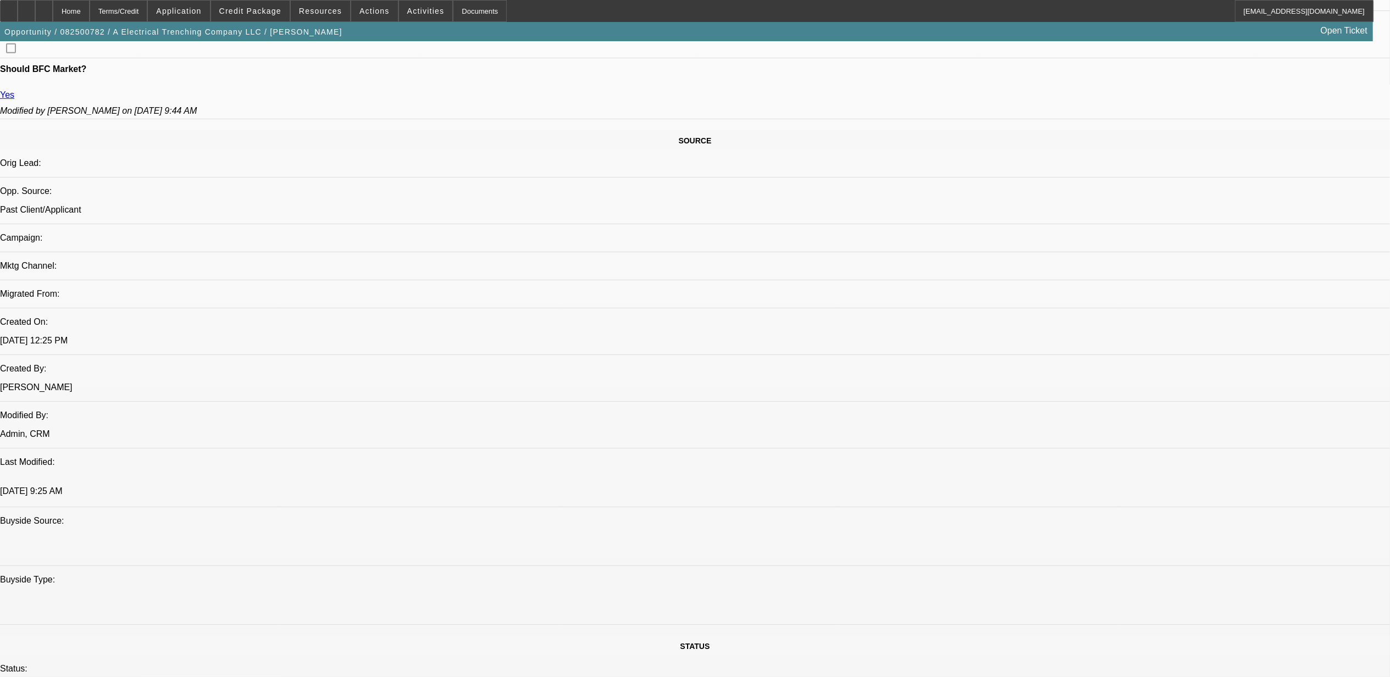
scroll to position [1026, 0]
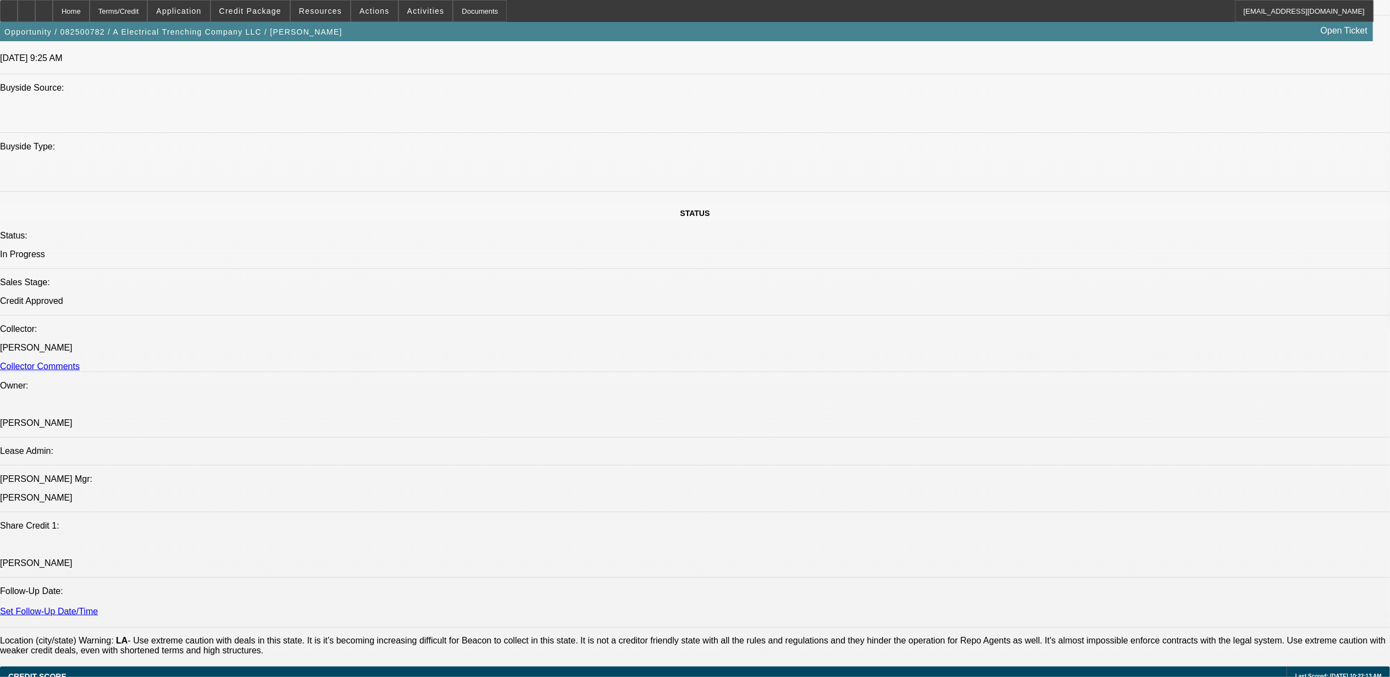
drag, startPoint x: 372, startPoint y: 347, endPoint x: 430, endPoint y: 355, distance: 58.2
drag, startPoint x: 430, startPoint y: 355, endPoint x: 466, endPoint y: 383, distance: 45.5
drag, startPoint x: 398, startPoint y: 345, endPoint x: 388, endPoint y: 346, distance: 9.9
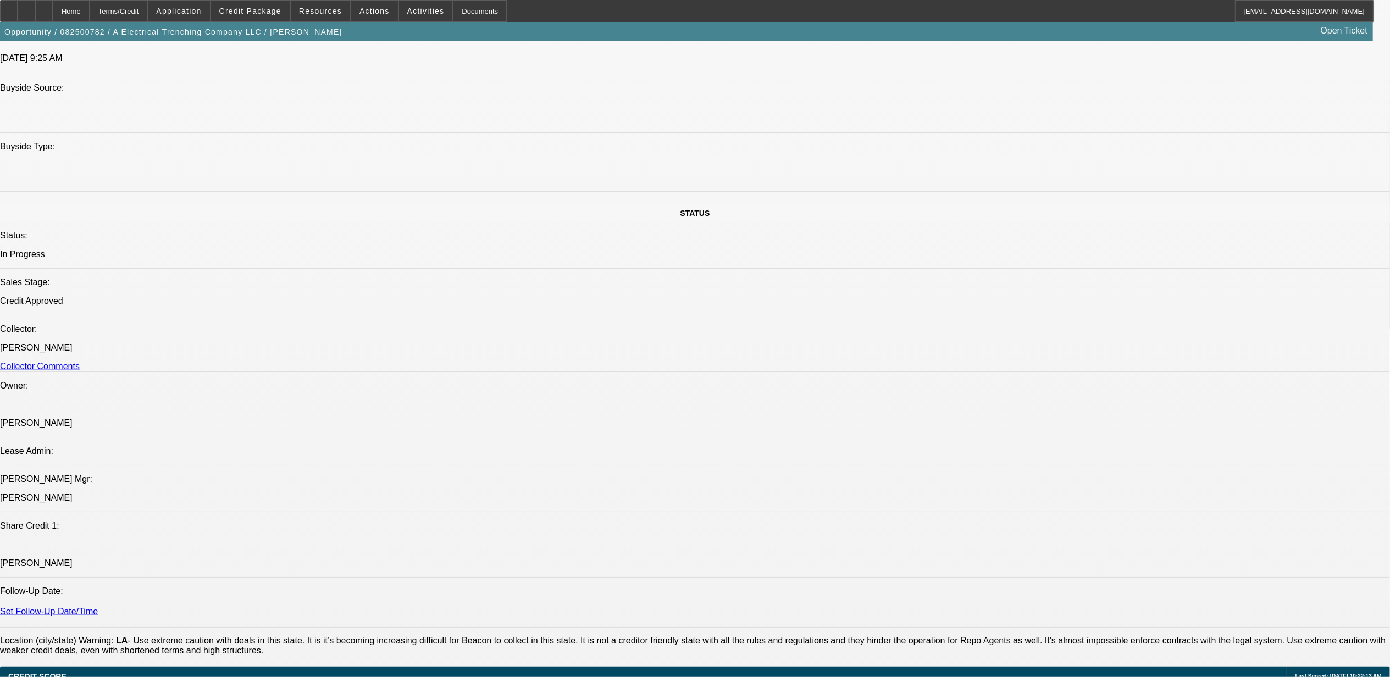
drag, startPoint x: 388, startPoint y: 346, endPoint x: 407, endPoint y: 406, distance: 62.9
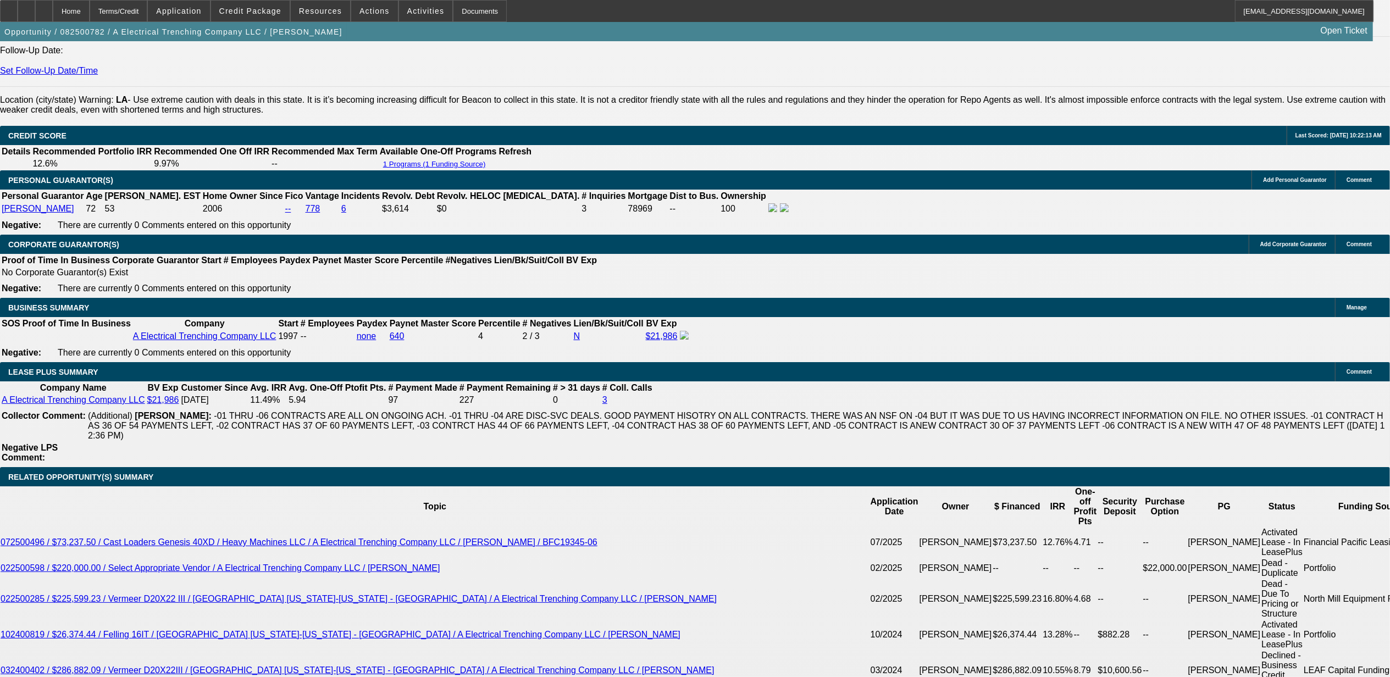
scroll to position [1832, 0]
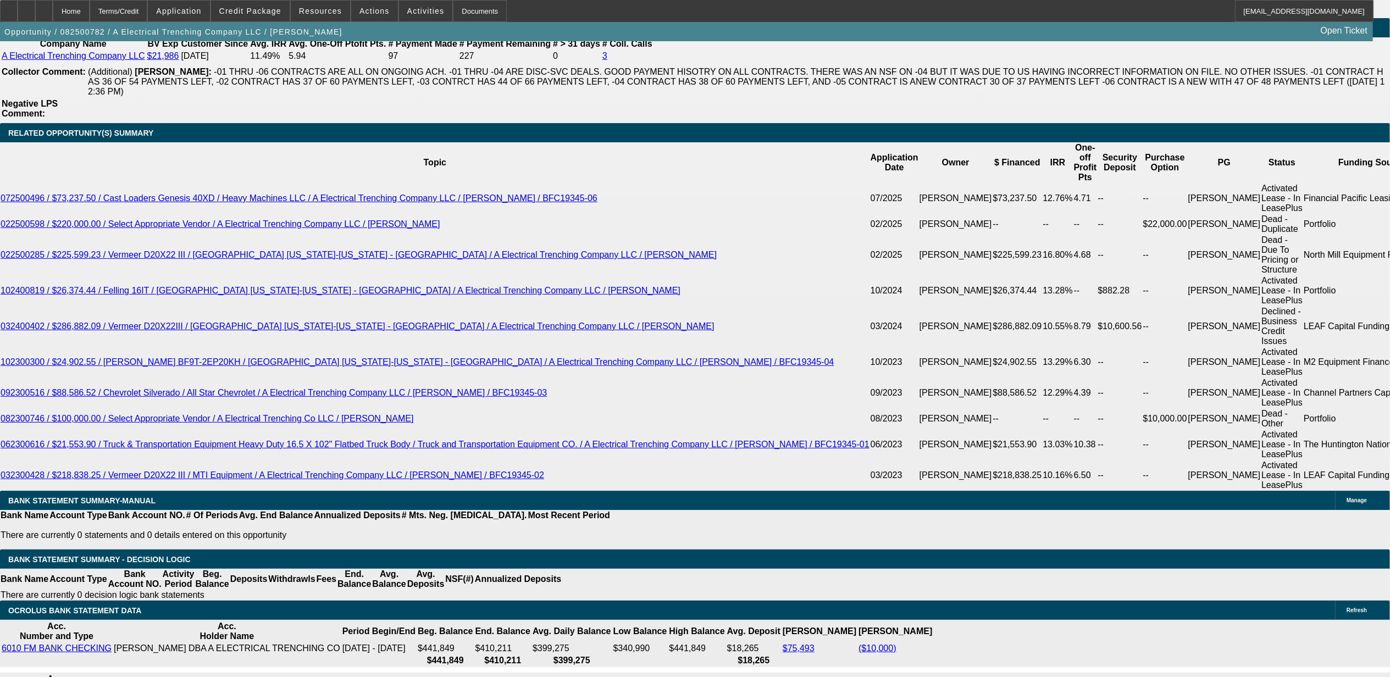
scroll to position [1759, 0]
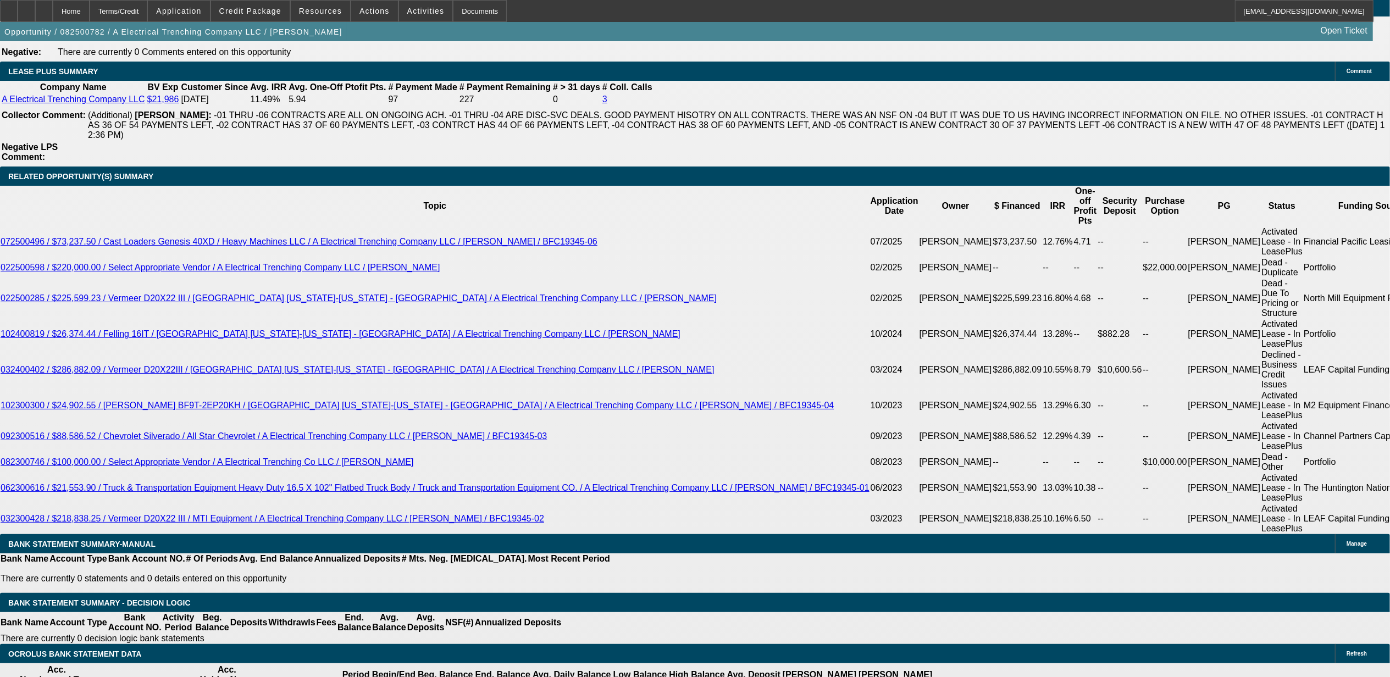
scroll to position [2052, 0]
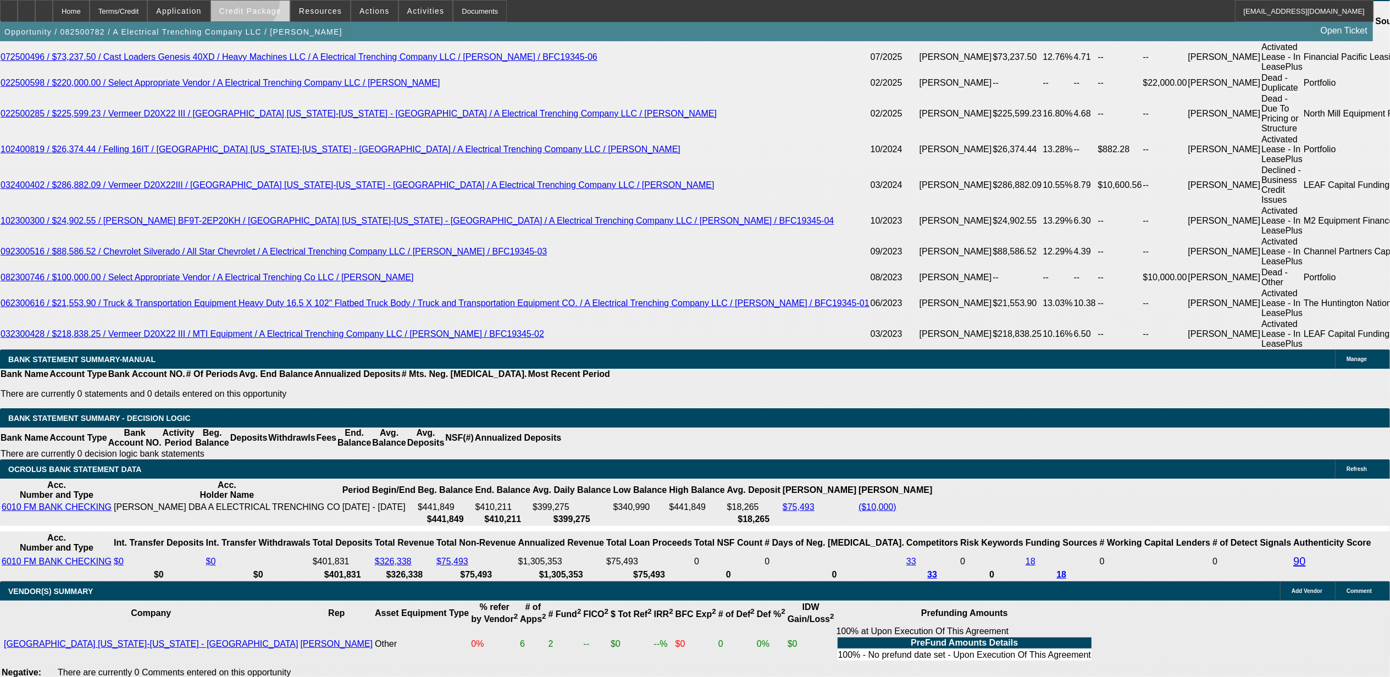
click at [261, 3] on span at bounding box center [250, 11] width 79 height 26
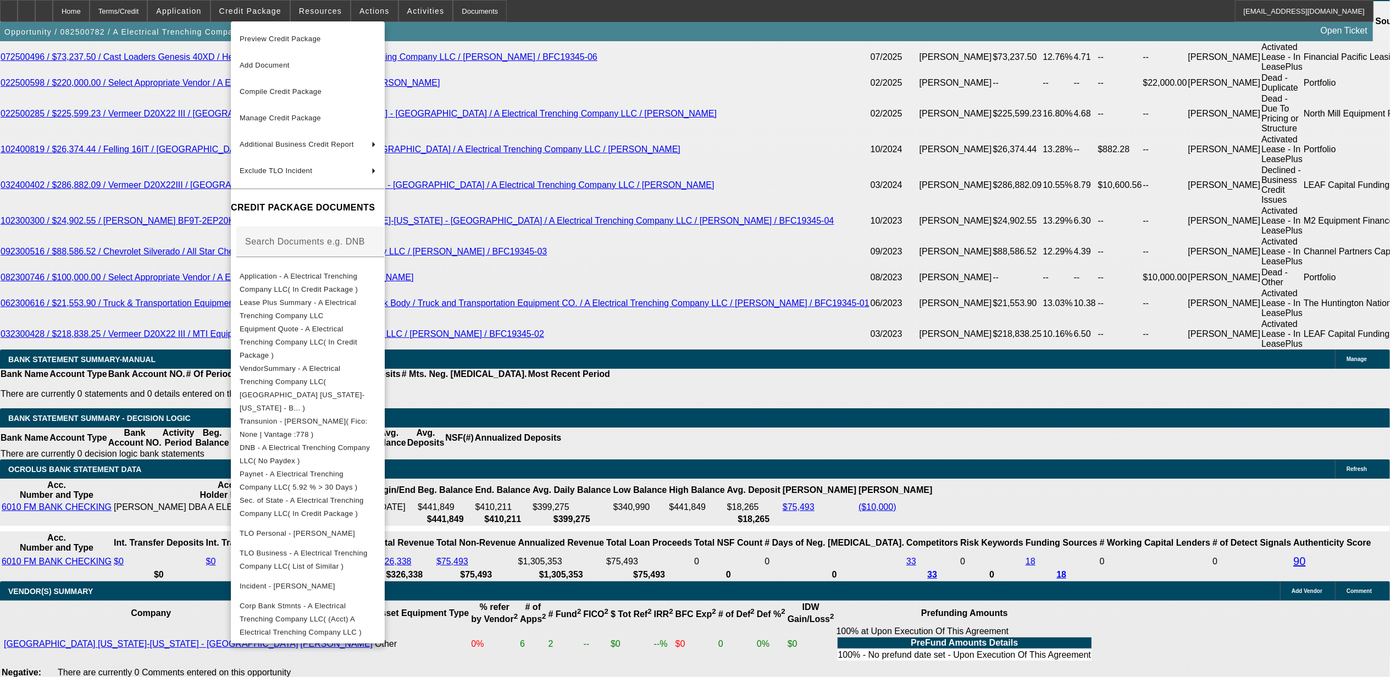
click at [900, 407] on div at bounding box center [695, 338] width 1390 height 677
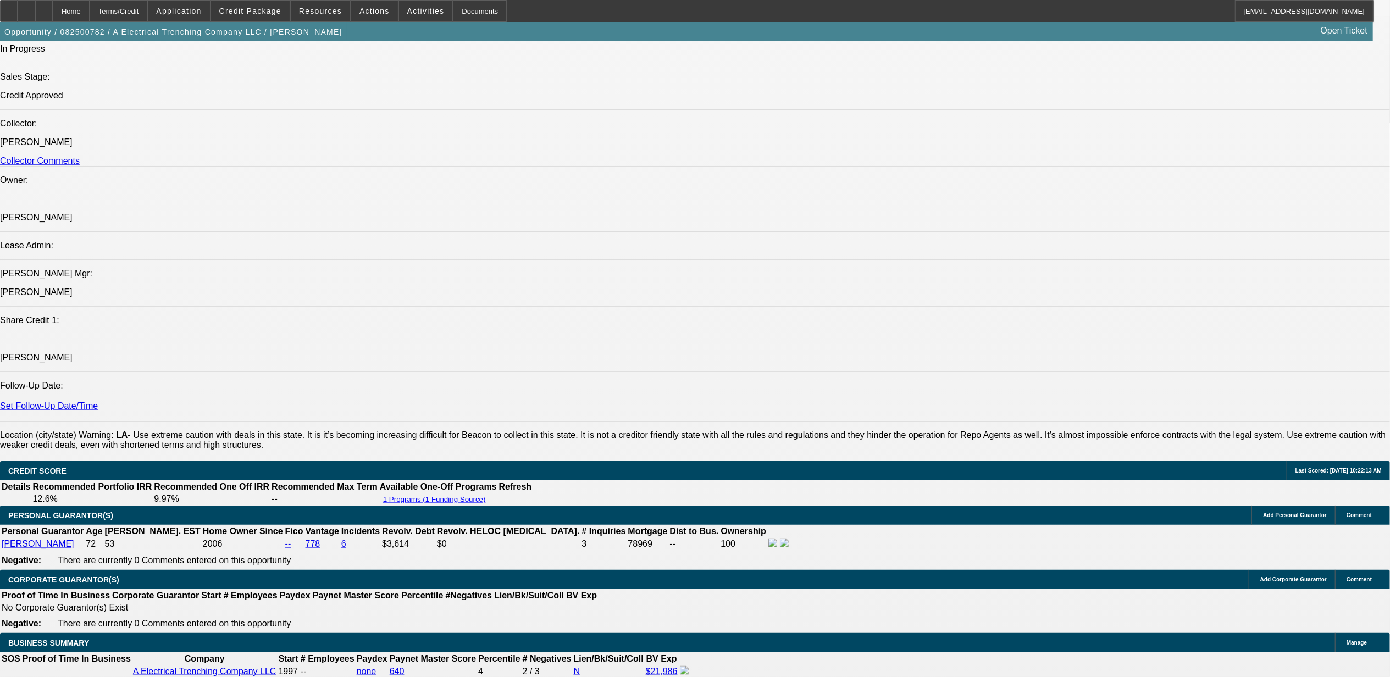
scroll to position [1099, 0]
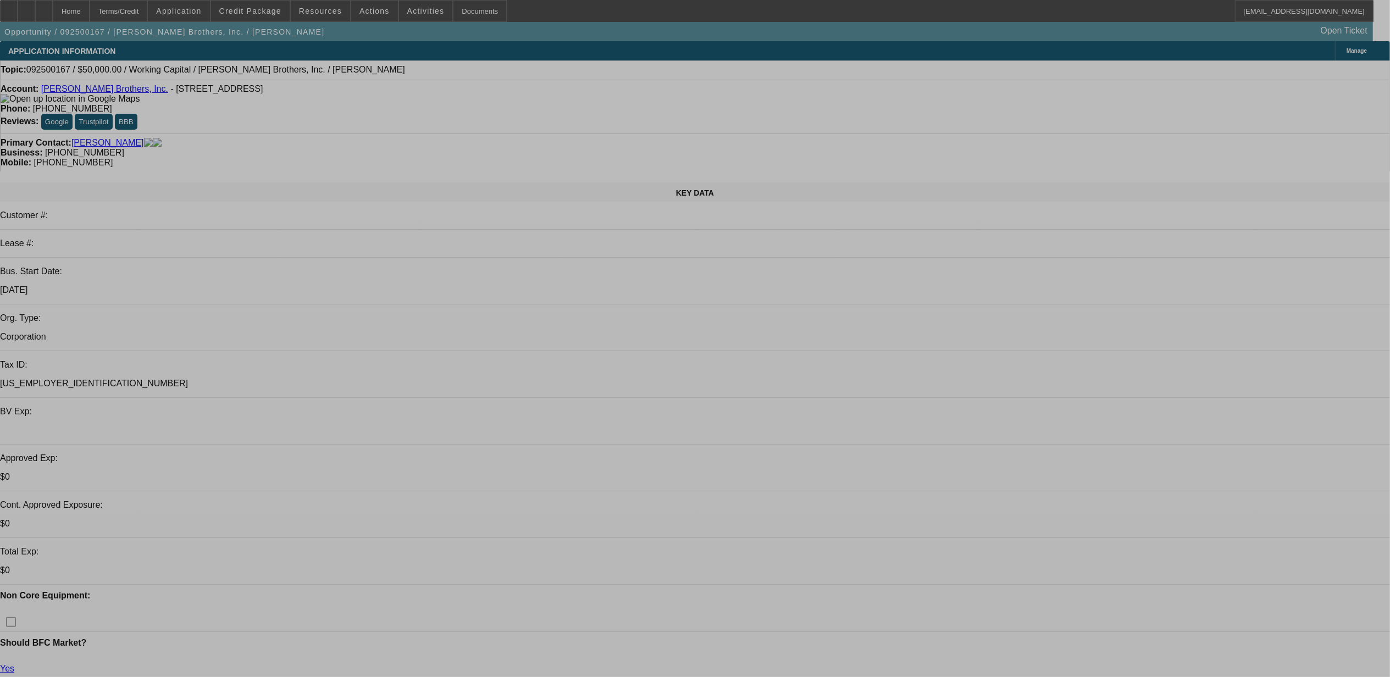
select select "0"
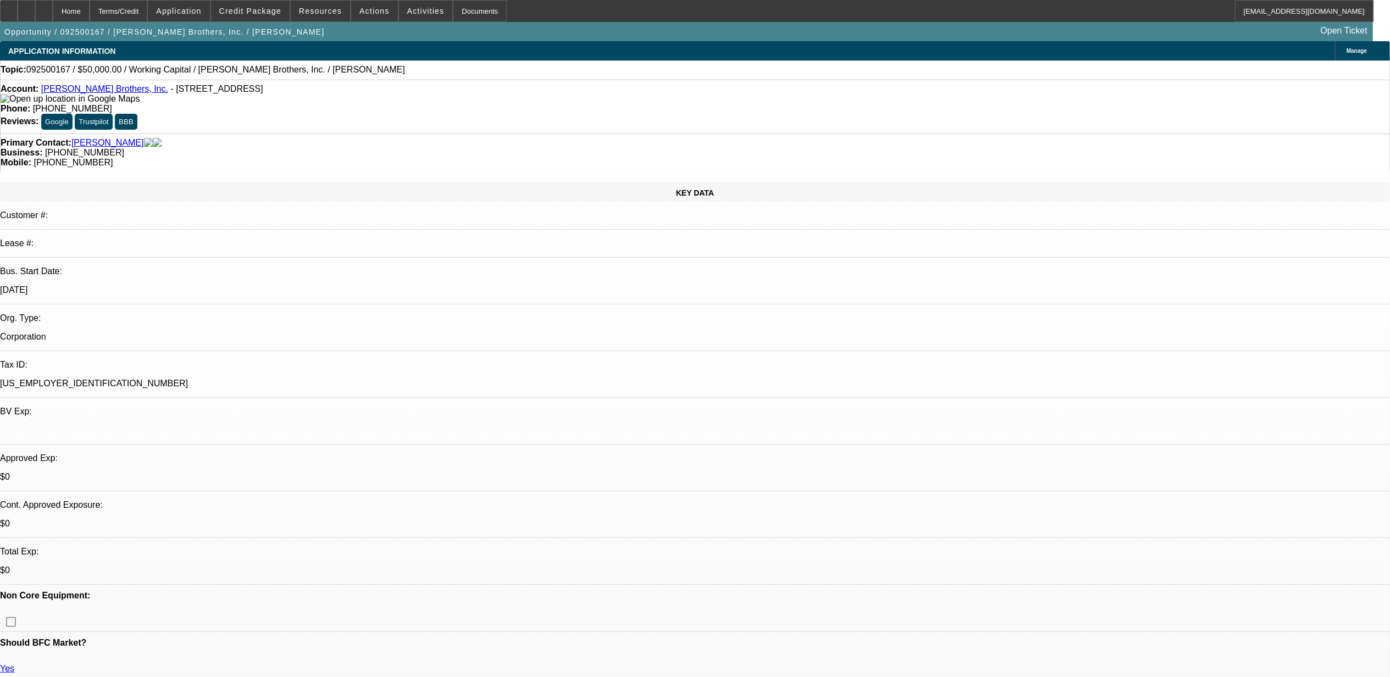
select select "0"
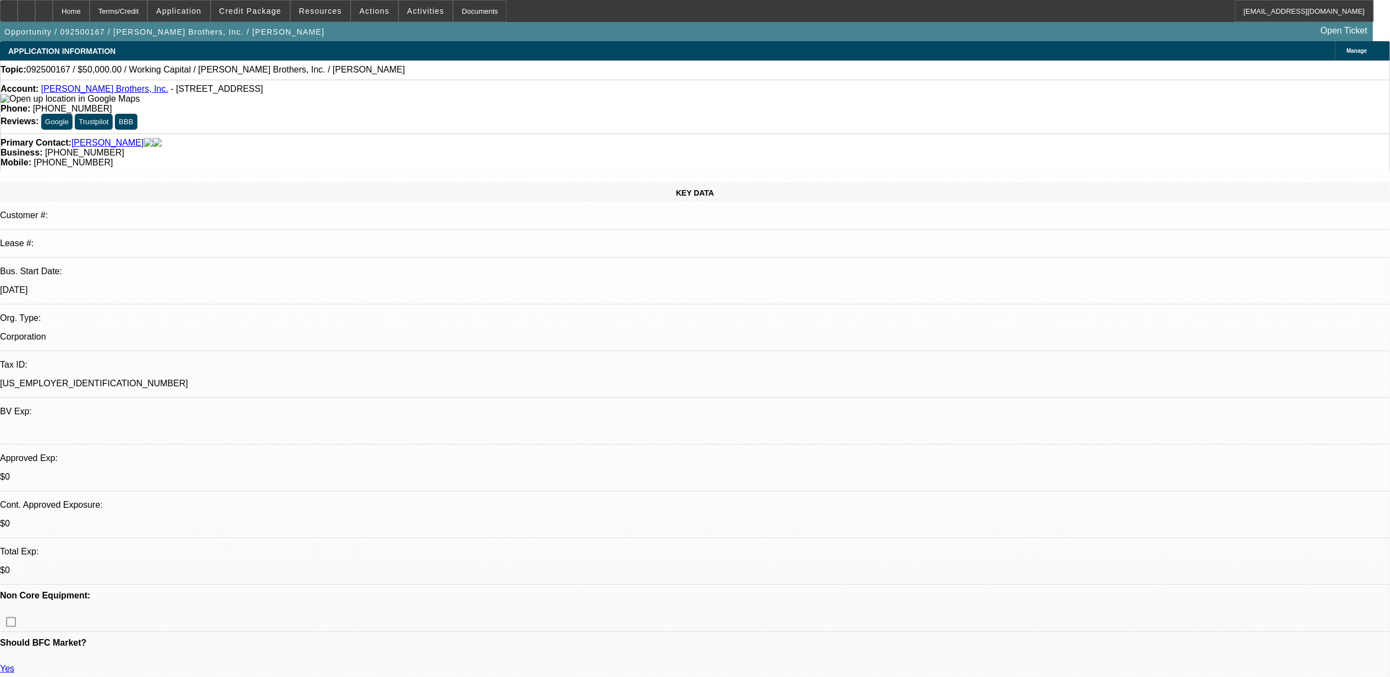
select select "0"
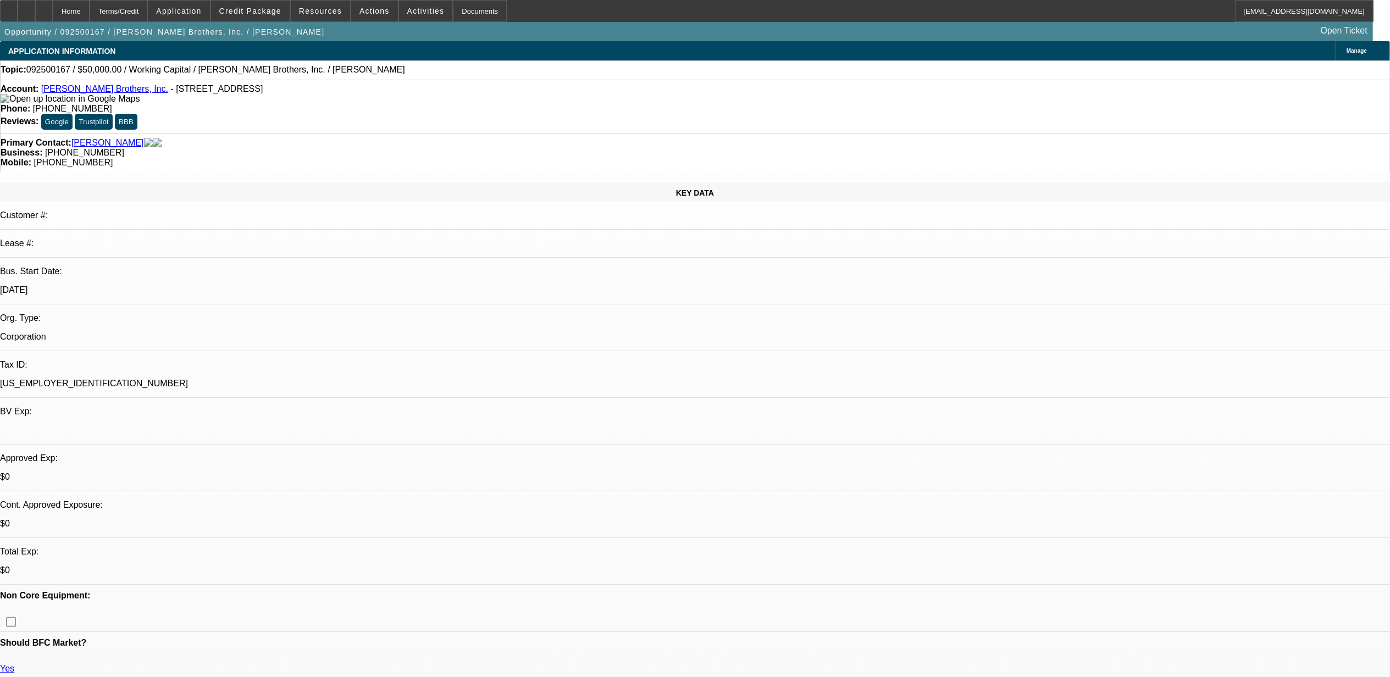
select select "0"
select select "1"
select select "2"
select select "6"
select select "1"
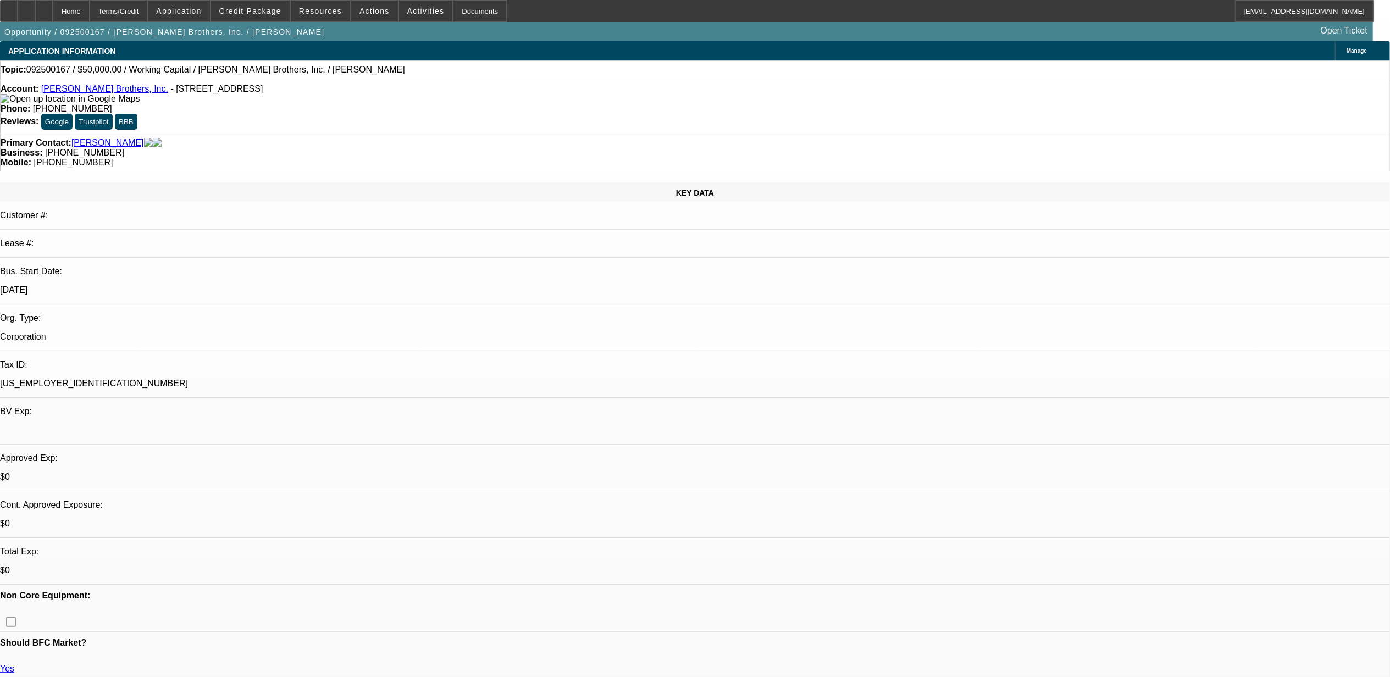
select select "2"
select select "6"
select select "1"
select select "2"
select select "6"
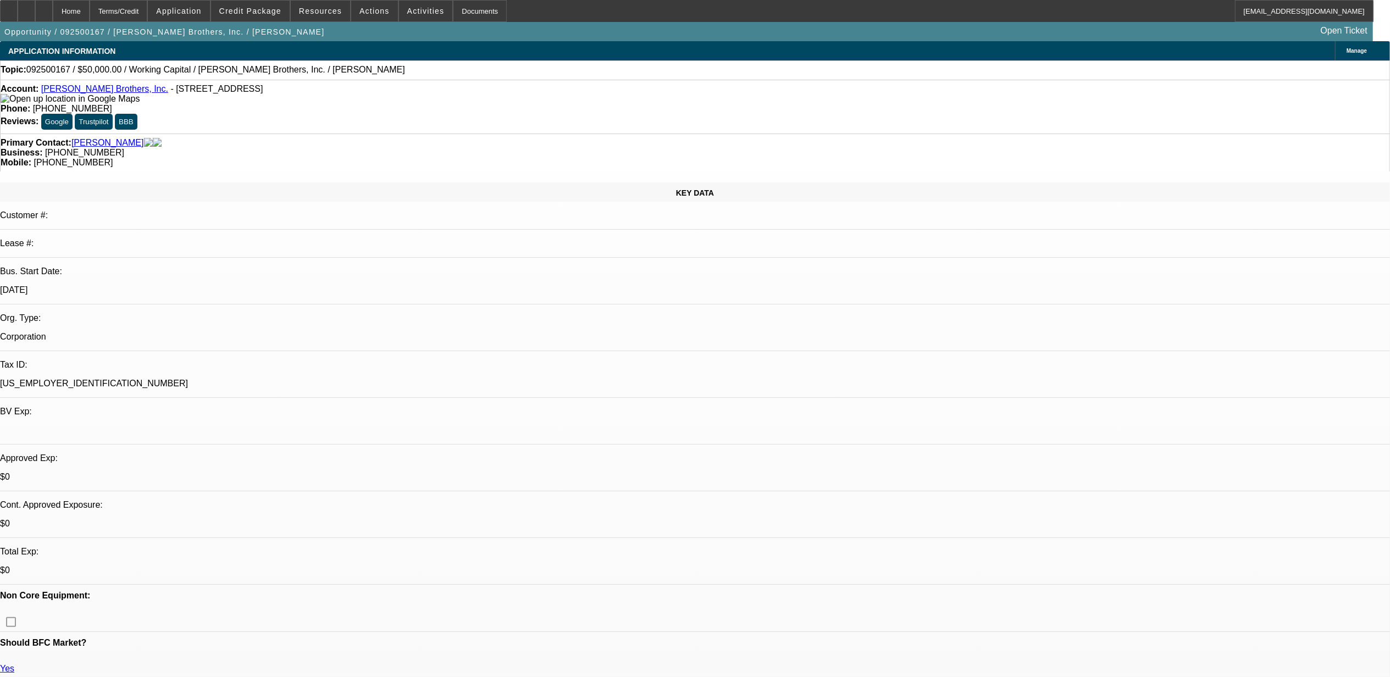
select select "1"
select select "2"
select select "6"
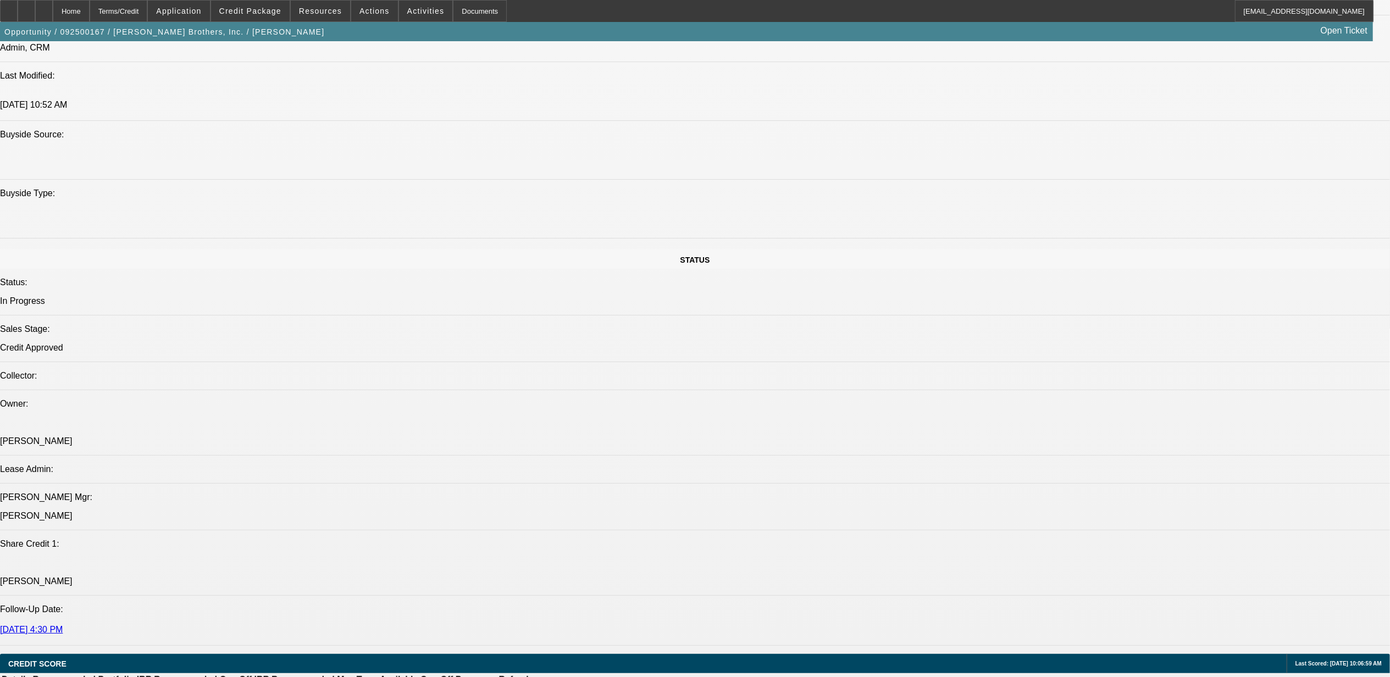
scroll to position [1465, 0]
